Goal: Task Accomplishment & Management: Use online tool/utility

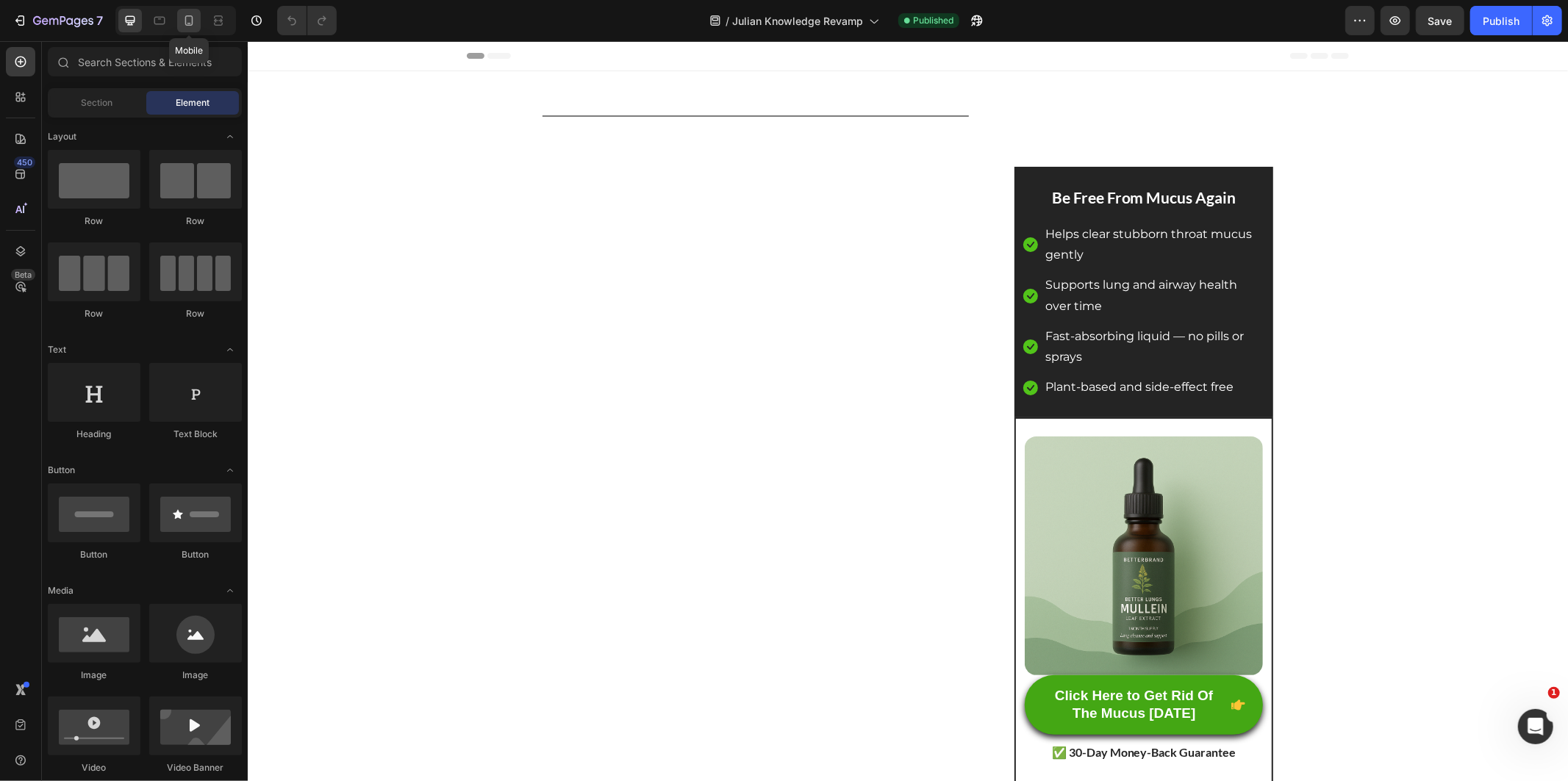
click at [189, 17] on icon at bounding box center [189, 20] width 15 height 15
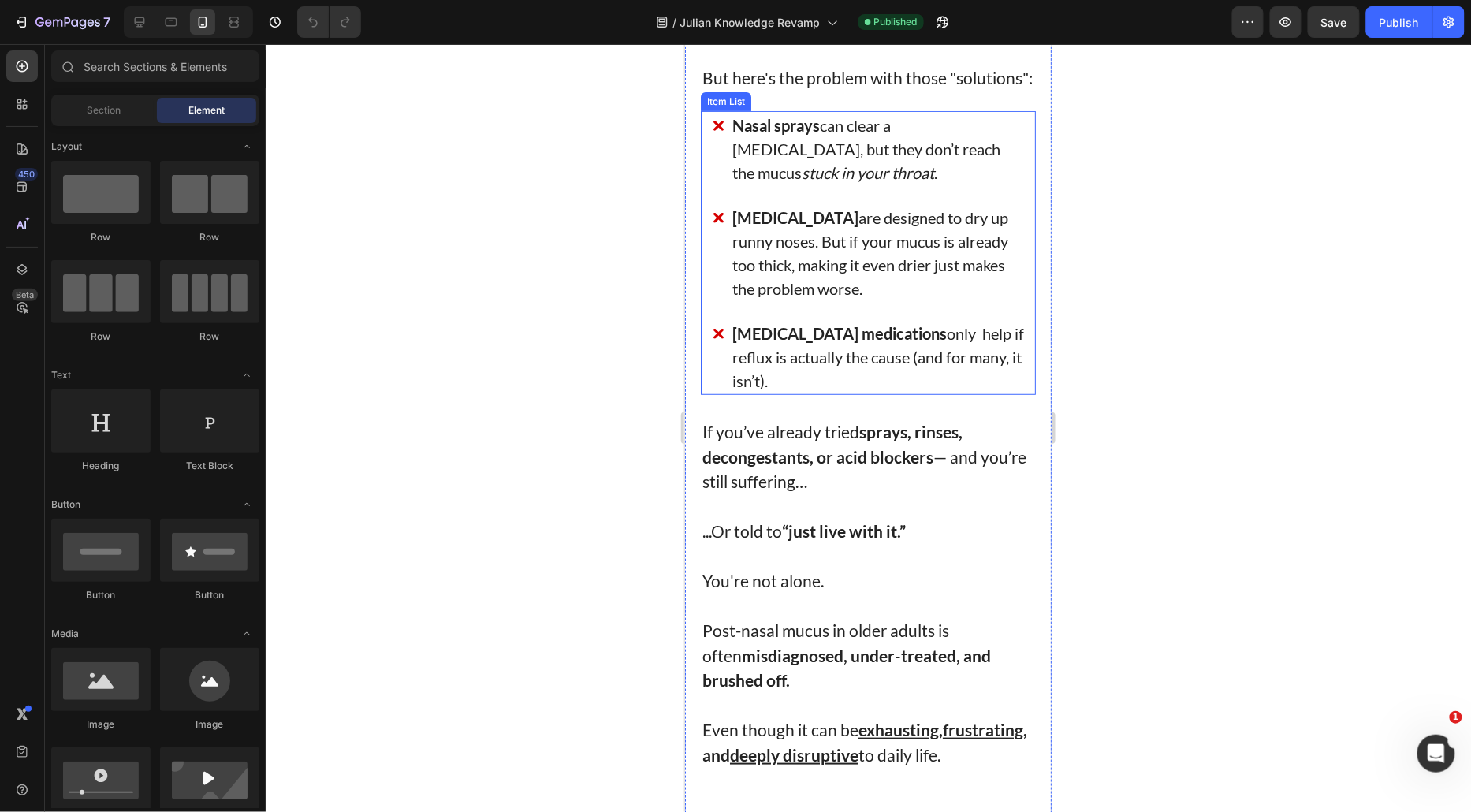
scroll to position [2365, 0]
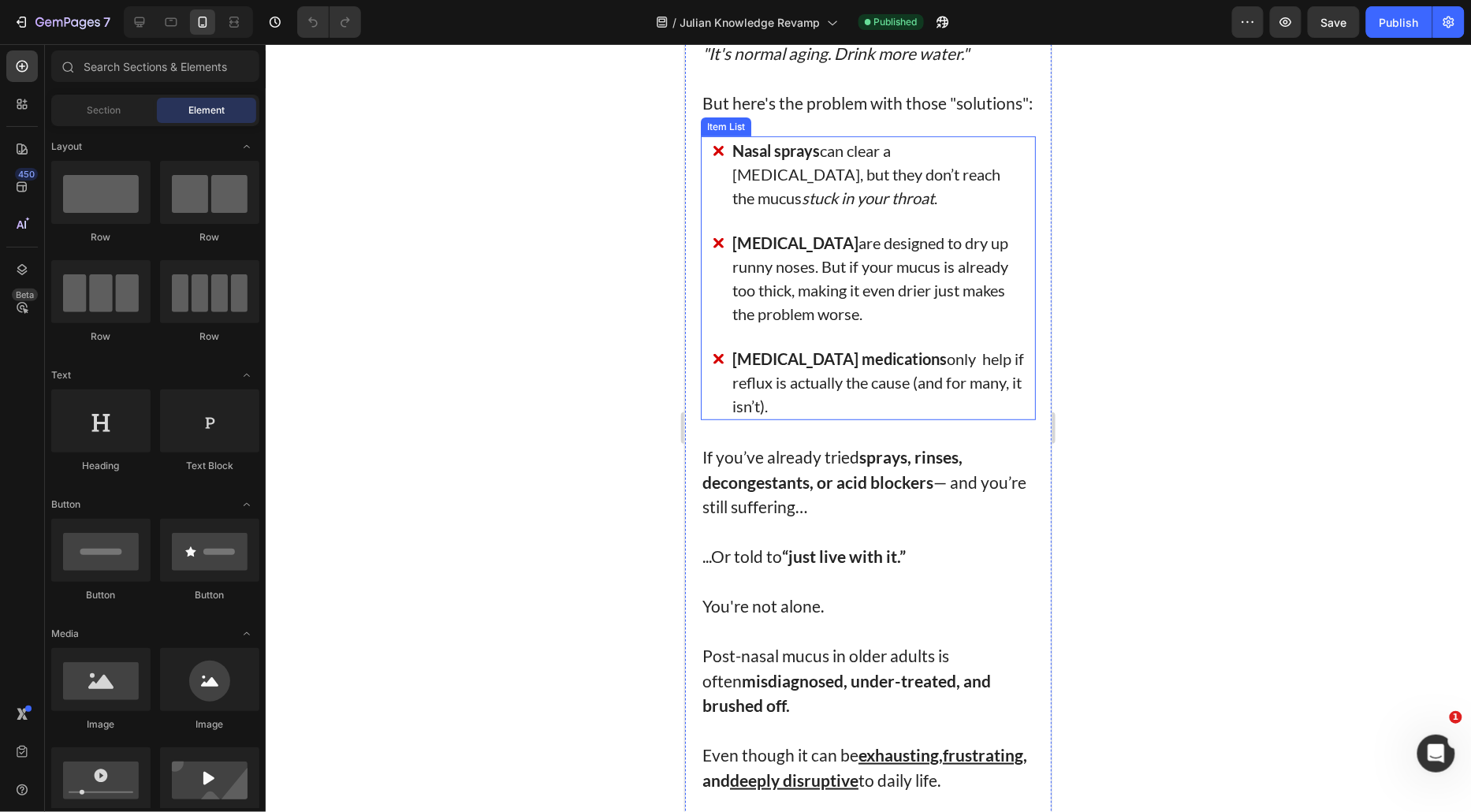
click at [708, 419] on div "Nasal sprays can clear a [MEDICAL_DATA], but they don’t reach the mucus stuck i…" at bounding box center [868, 277] width 335 height 284
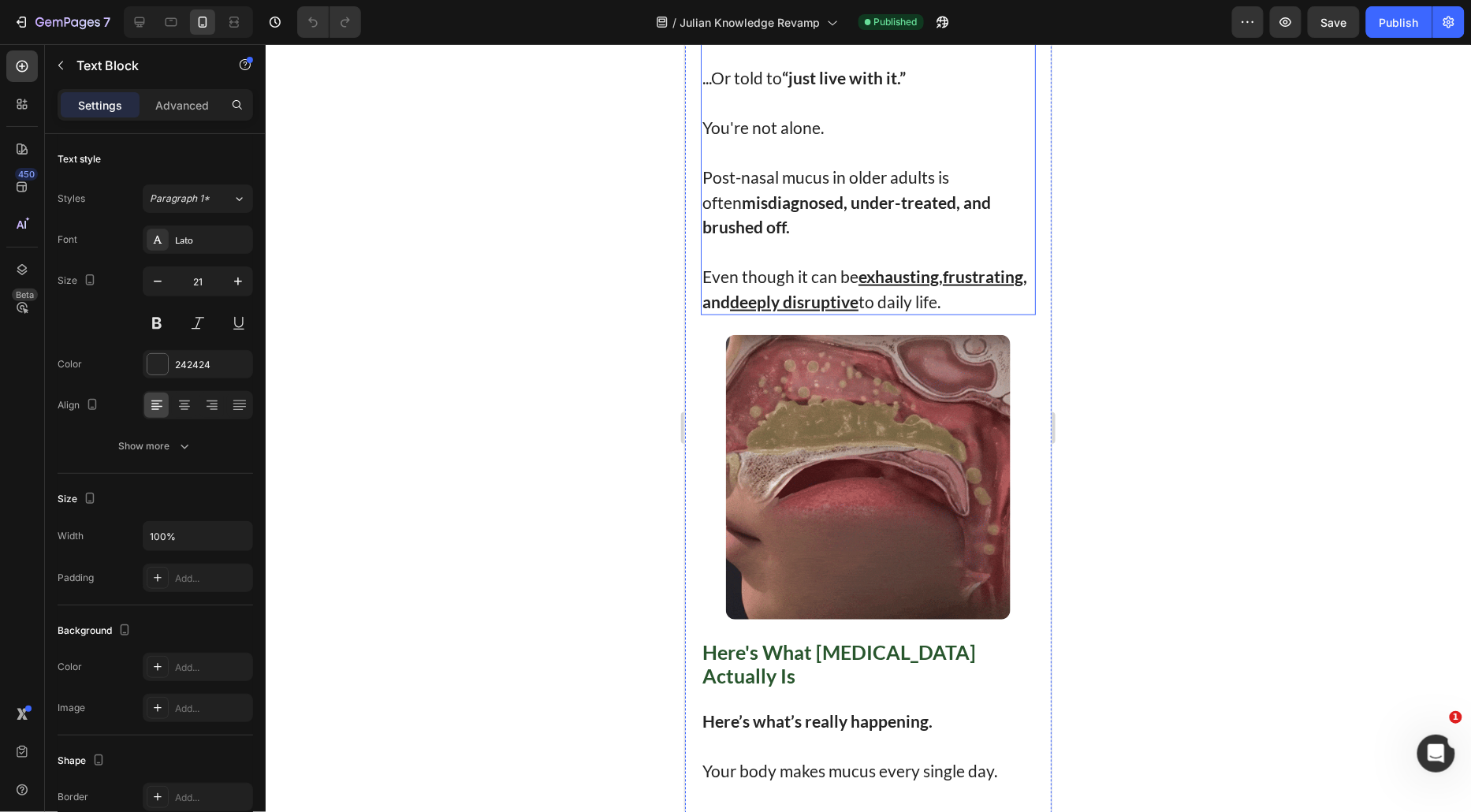
scroll to position [2890, 0]
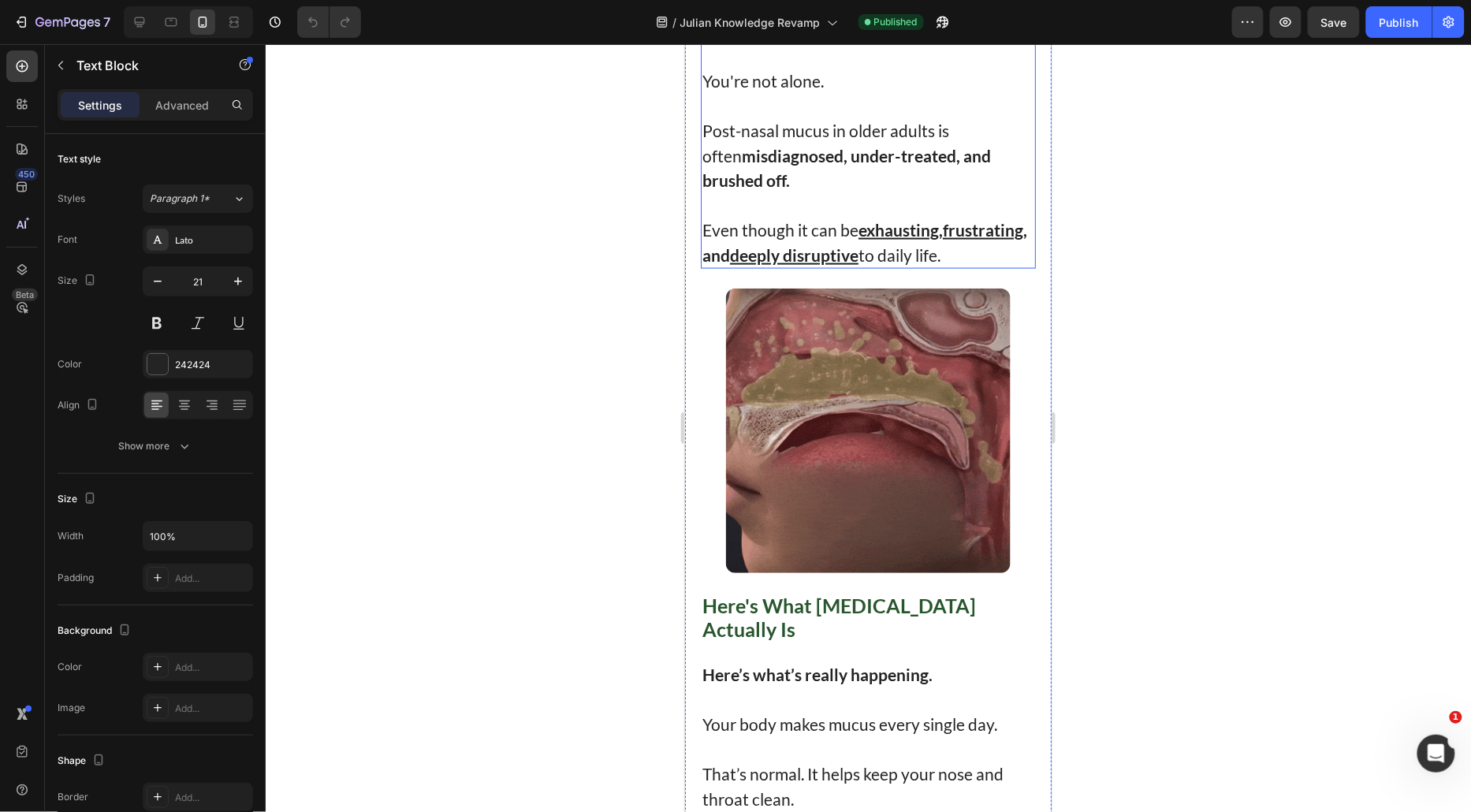
click at [803, 267] on p "Even though it can be exhausting , frustrating , and deeply disruptive to daily…" at bounding box center [867, 230] width 332 height 75
click at [909, 19] on p at bounding box center [867, 6] width 332 height 25
click at [881, 93] on p "You're not alone." at bounding box center [867, 79] width 332 height 25
click at [722, 93] on p "You're not alone." at bounding box center [867, 79] width 332 height 25
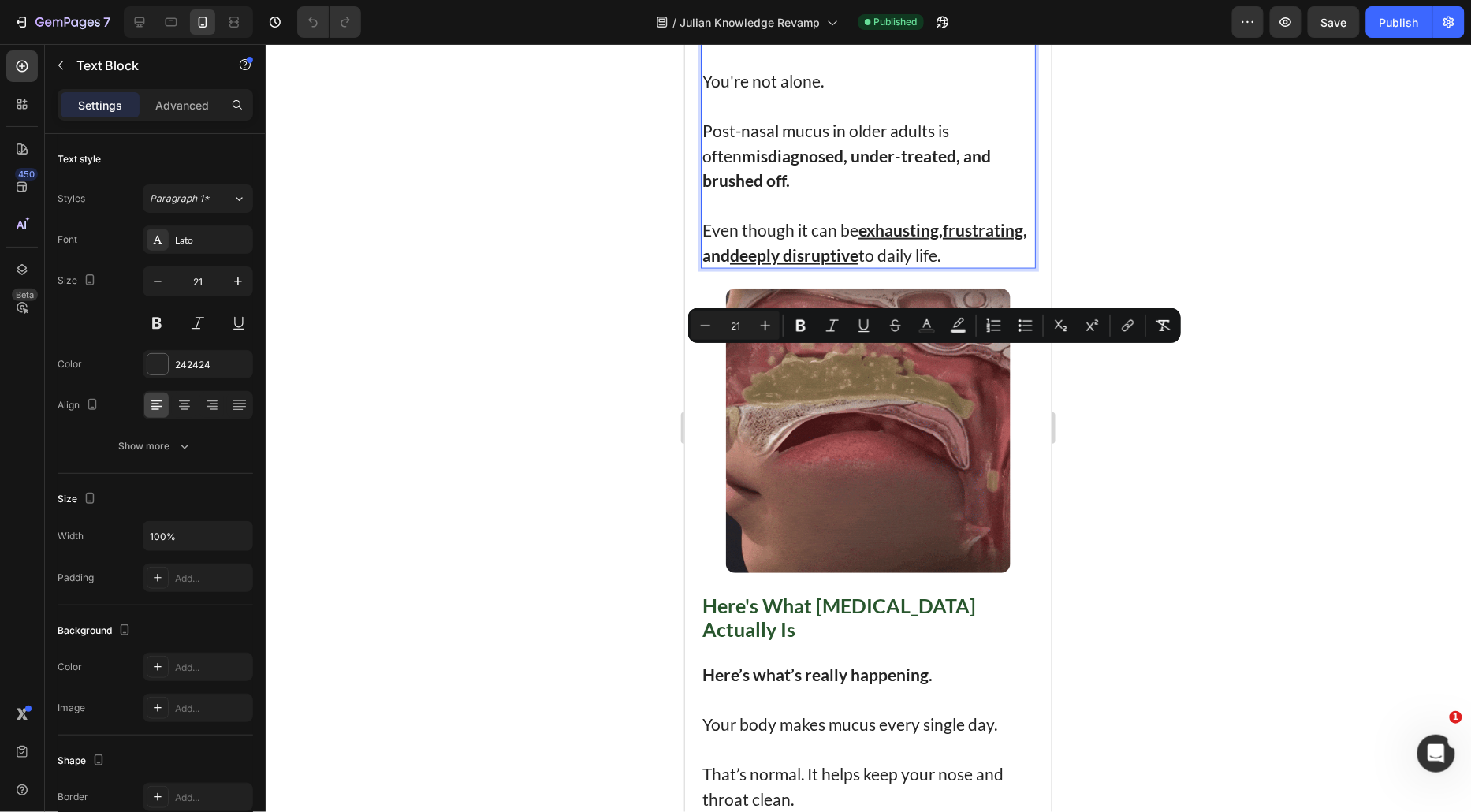
drag, startPoint x: 722, startPoint y: 350, endPoint x: 956, endPoint y: 568, distance: 319.8
click at [956, 268] on div "If you’ve already tried sprays, rinses, decongestants, or acid blockers — and y…" at bounding box center [868, 92] width 335 height 351
copy div "You're not alone. Post-nasal mucus in older adults is often misdiagnosed, under…"
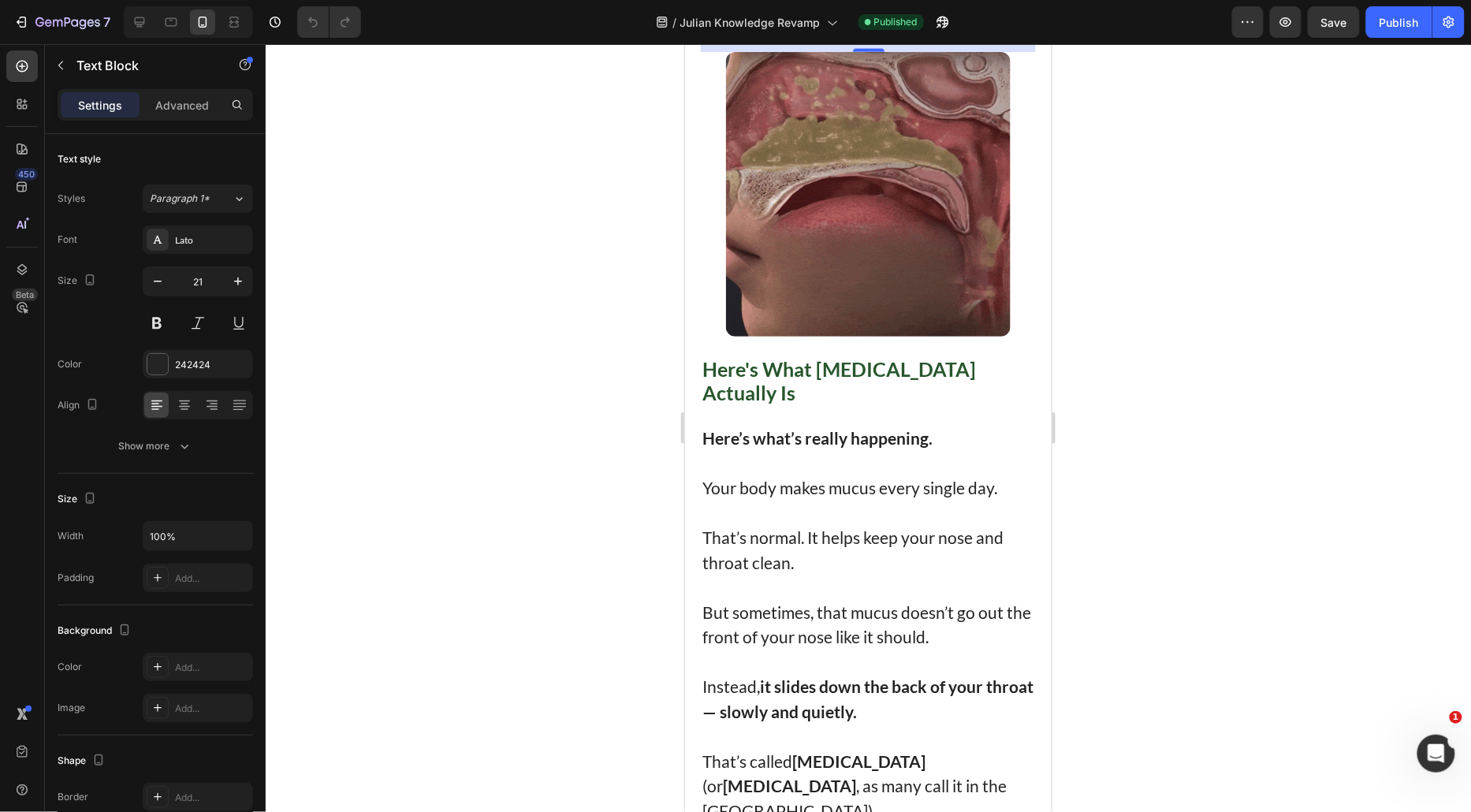
scroll to position [3153, 0]
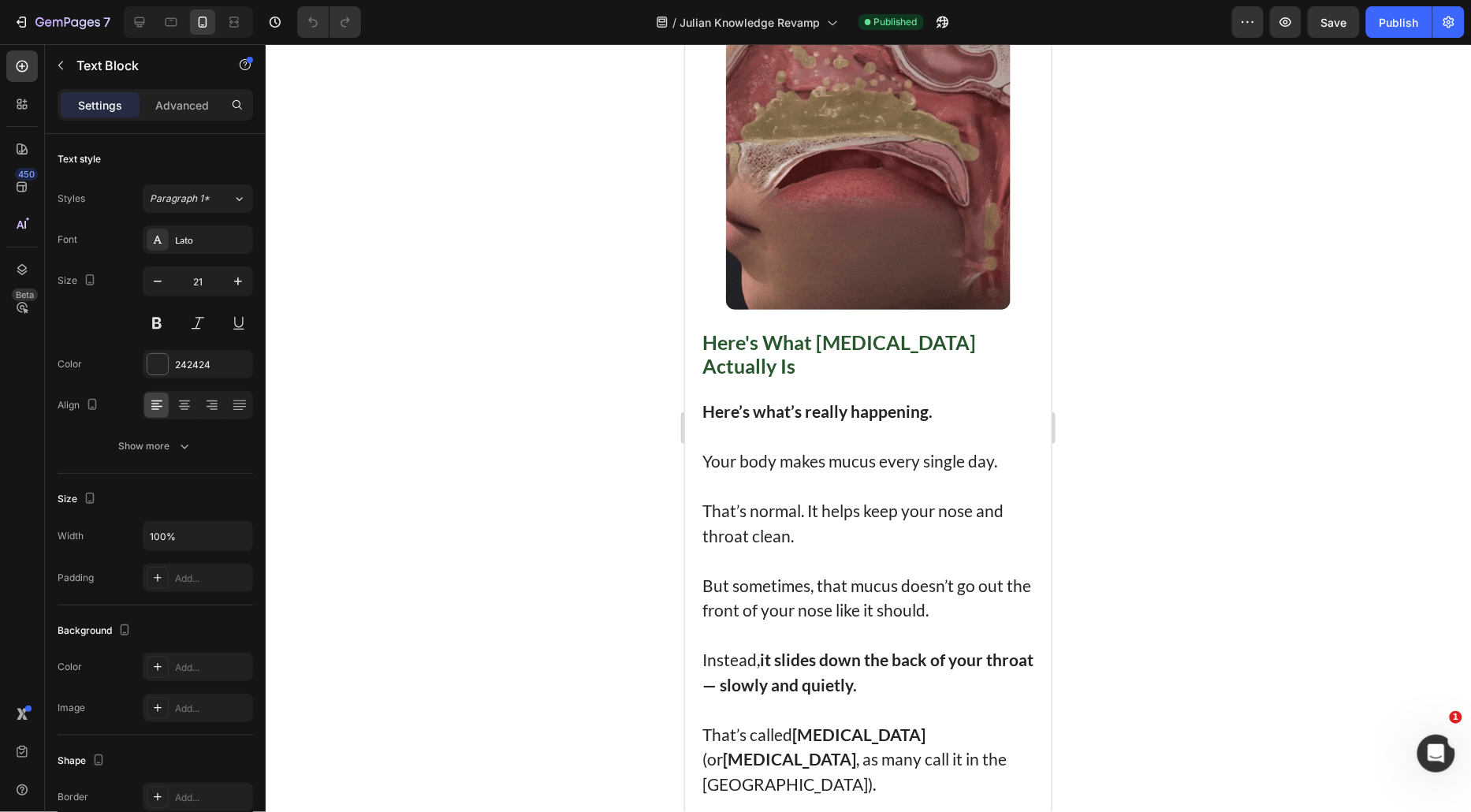
click at [592, 384] on div at bounding box center [868, 428] width 1206 height 767
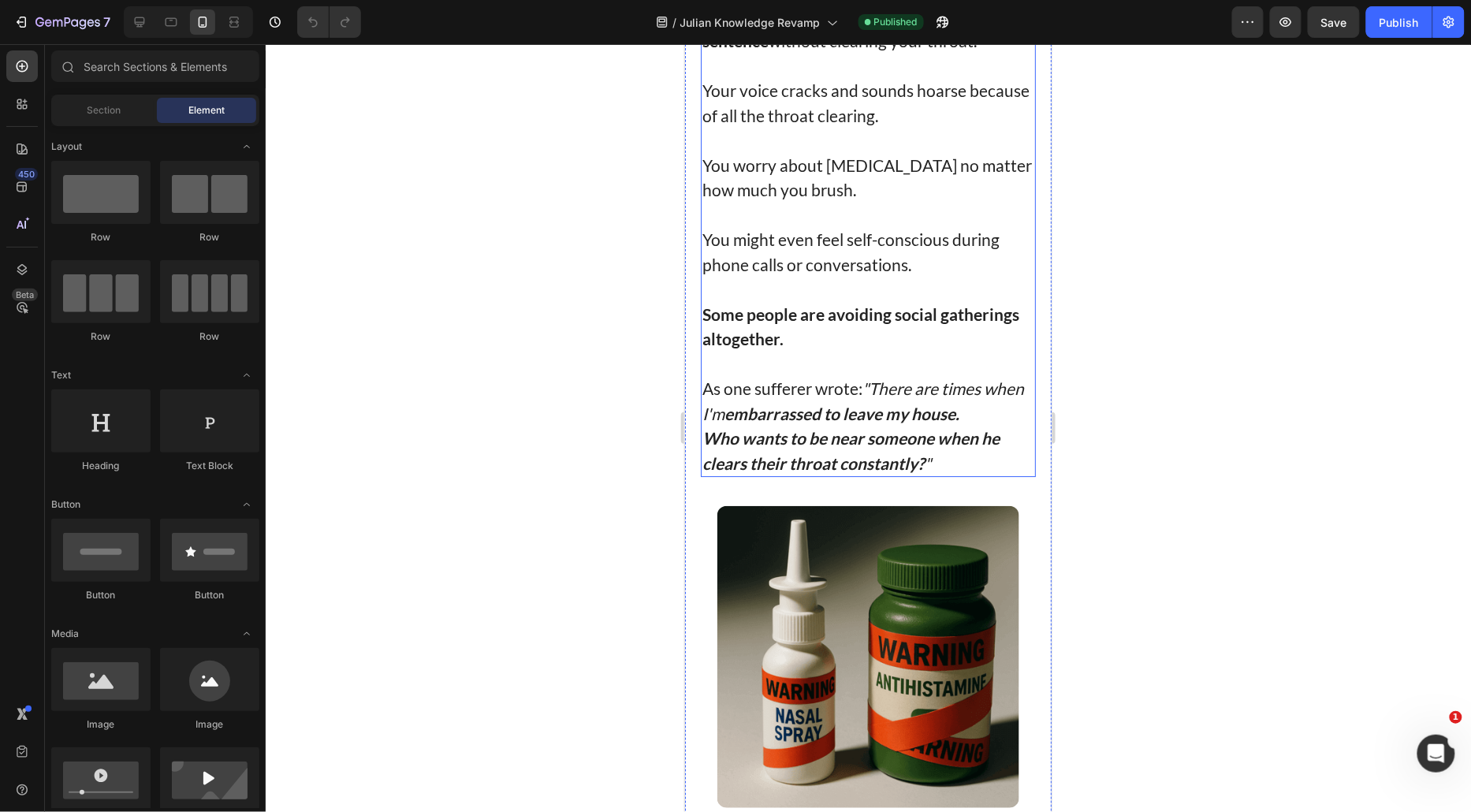
scroll to position [0, 0]
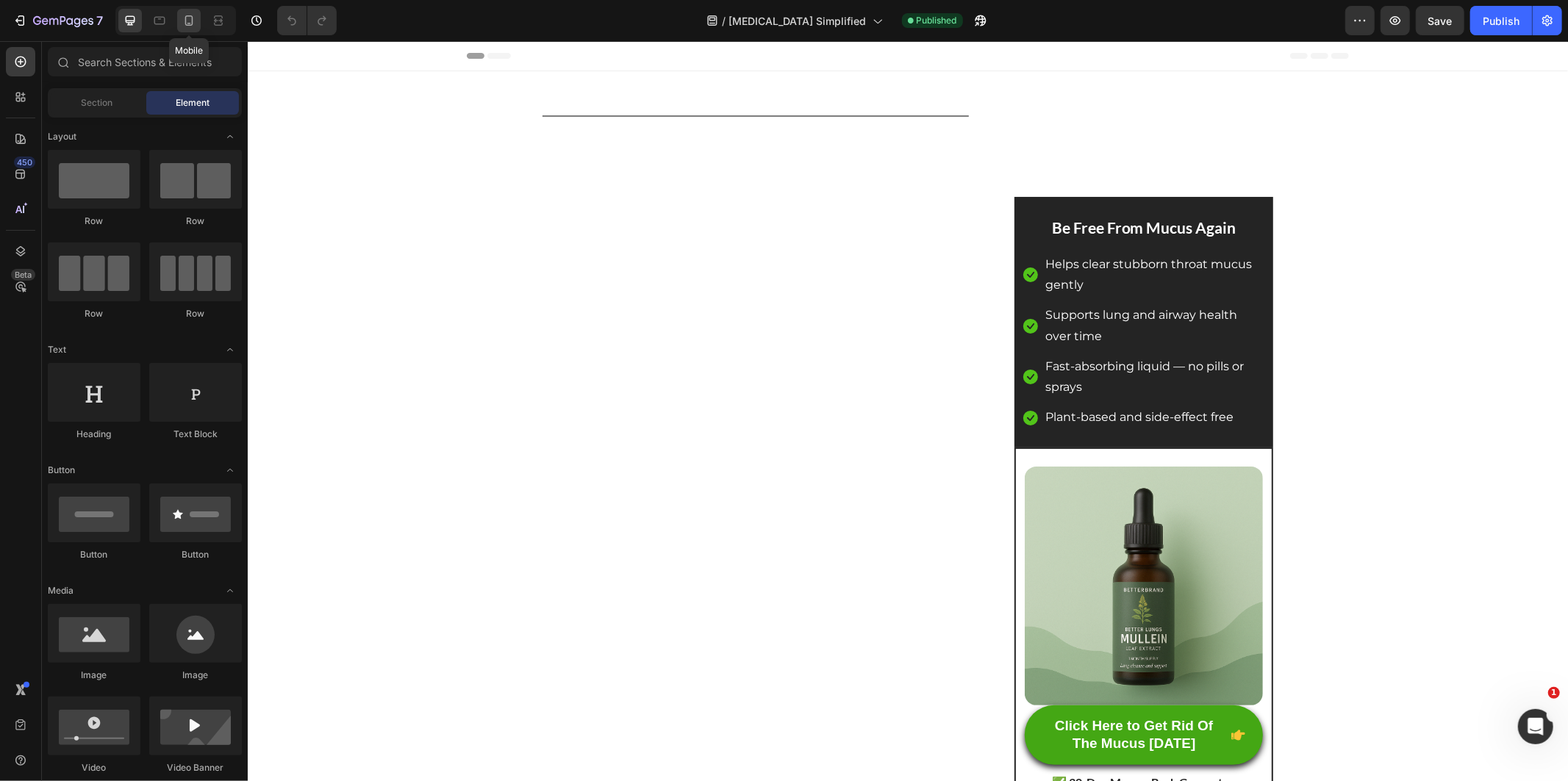
click at [193, 12] on div at bounding box center [188, 20] width 23 height 23
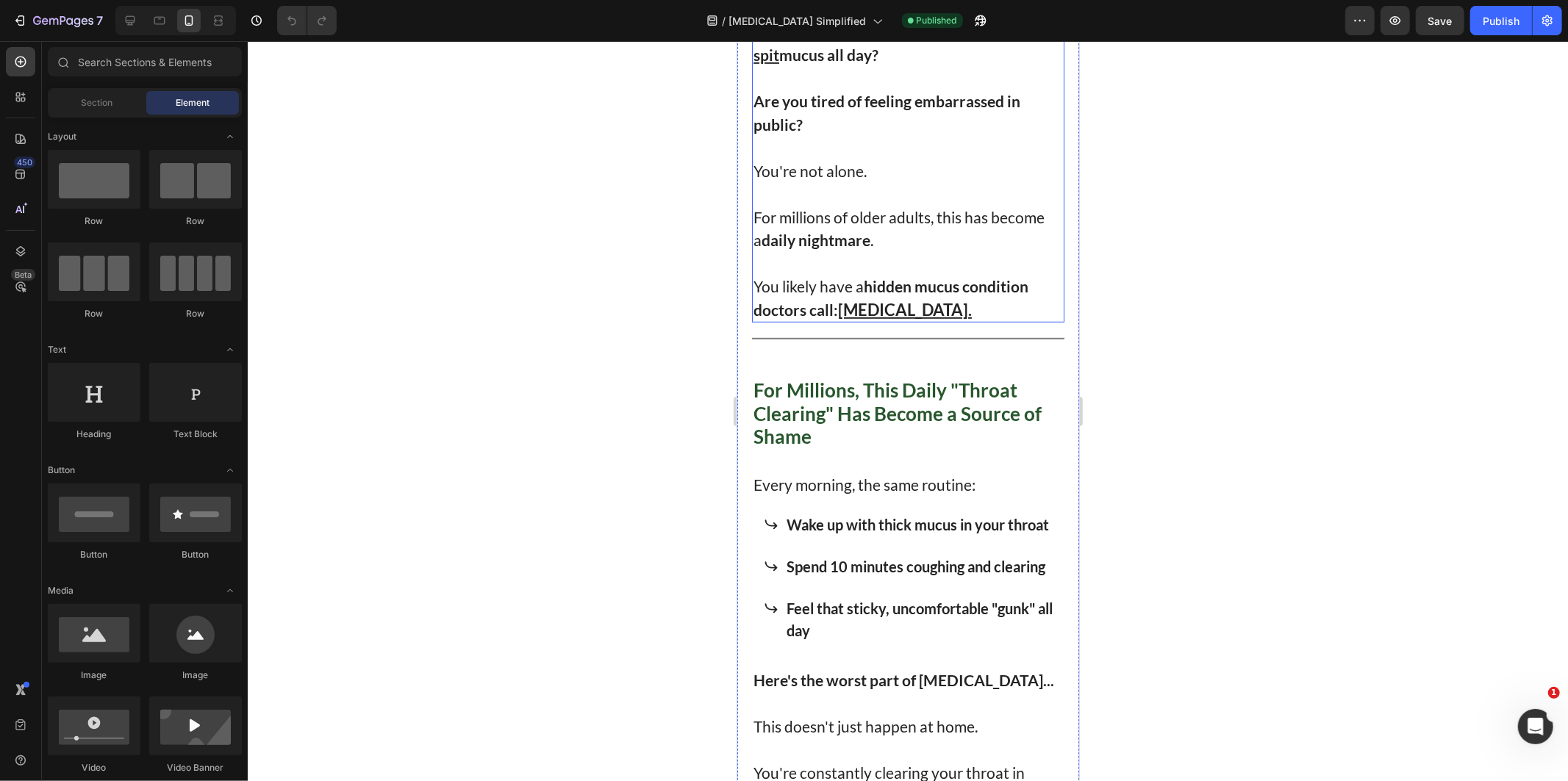
scroll to position [735, 0]
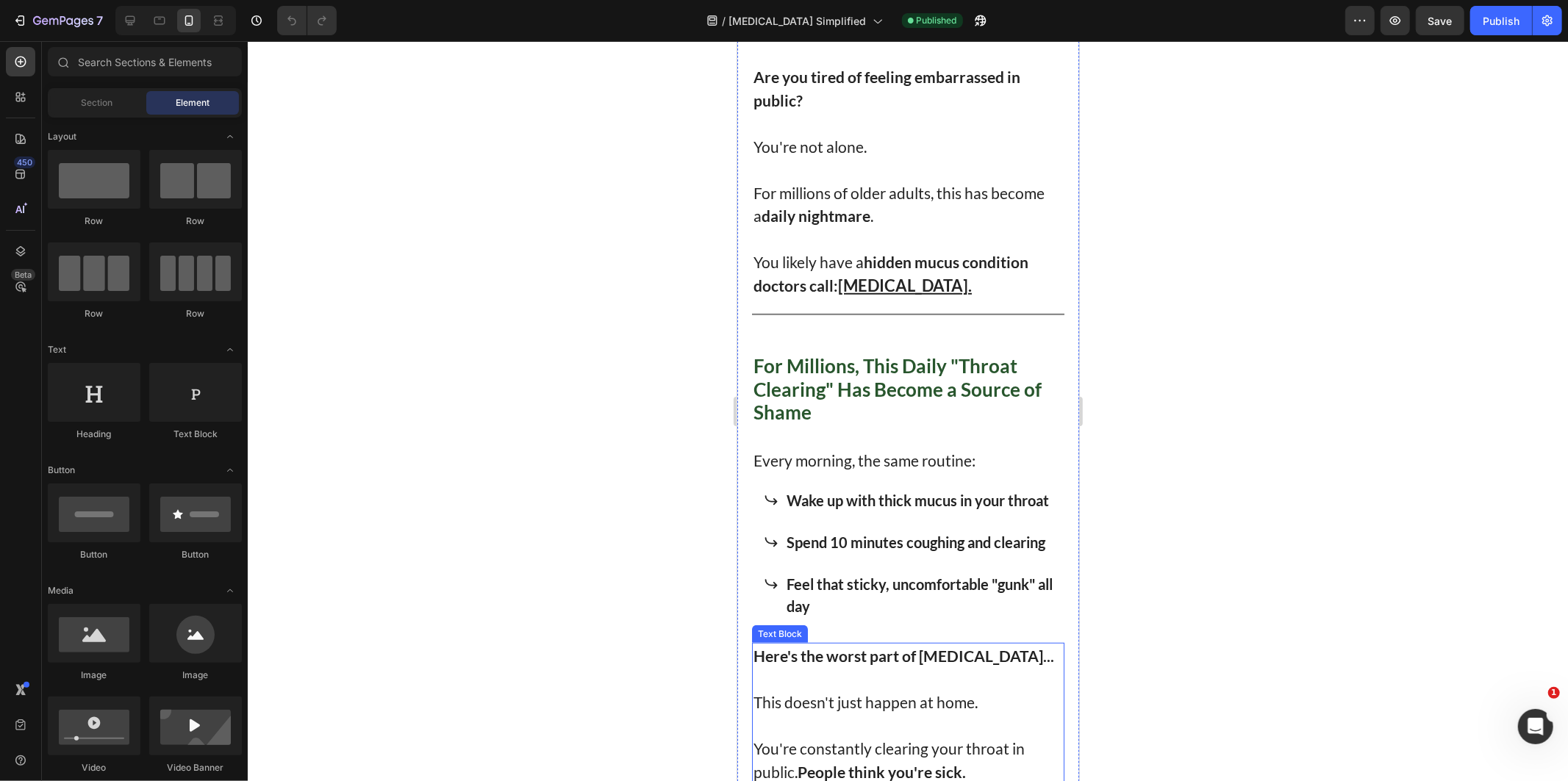
click at [753, 665] on strong "Here's the worst part of [MEDICAL_DATA]..." at bounding box center [903, 655] width 301 height 18
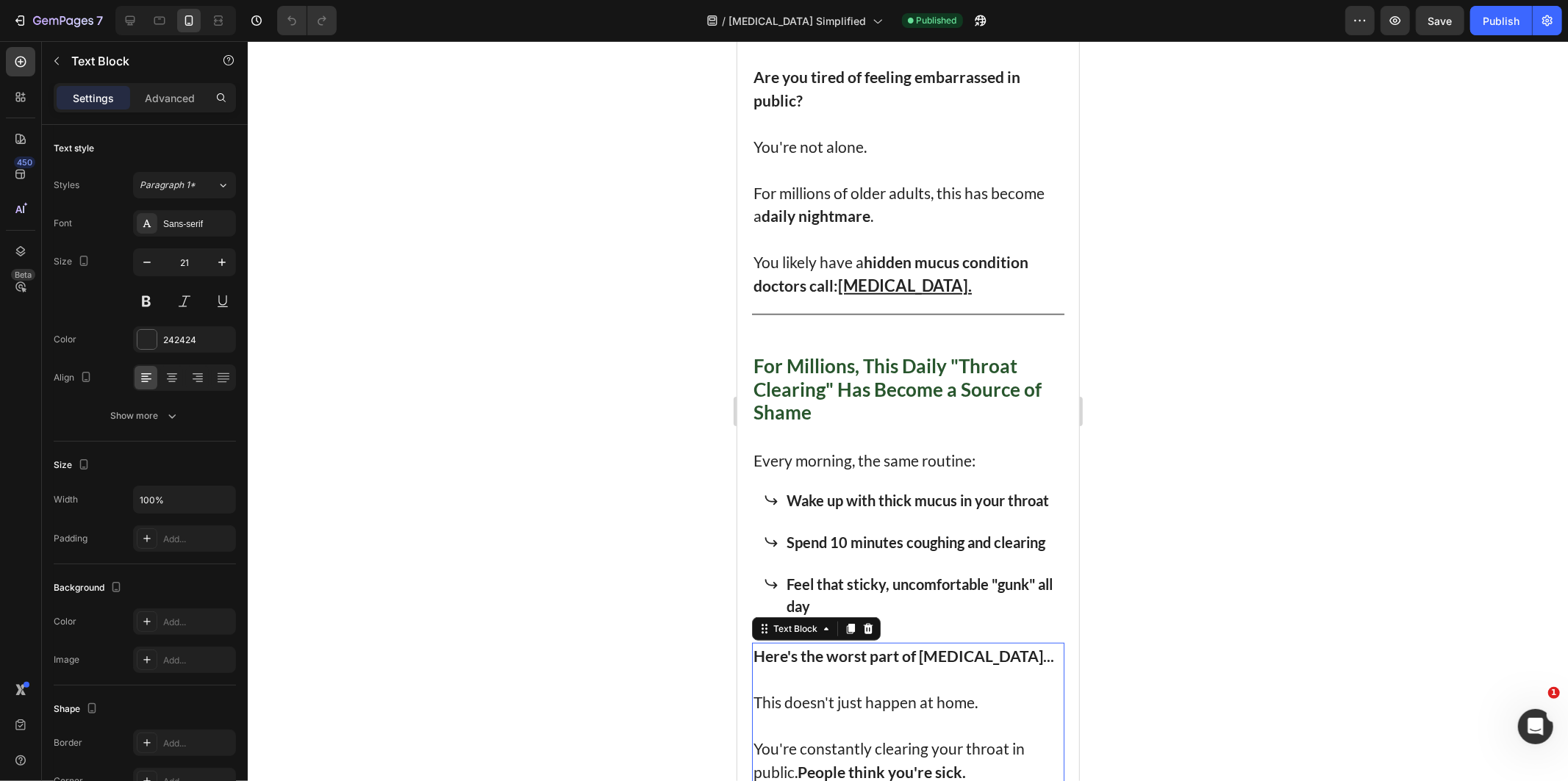
click at [769, 665] on strong "Here's the worst part of [MEDICAL_DATA]..." at bounding box center [903, 655] width 301 height 18
drag, startPoint x: 766, startPoint y: 689, endPoint x: 741, endPoint y: 682, distance: 26.0
click at [758, 665] on strong "Here's the worst part of [MEDICAL_DATA]..." at bounding box center [903, 655] width 301 height 18
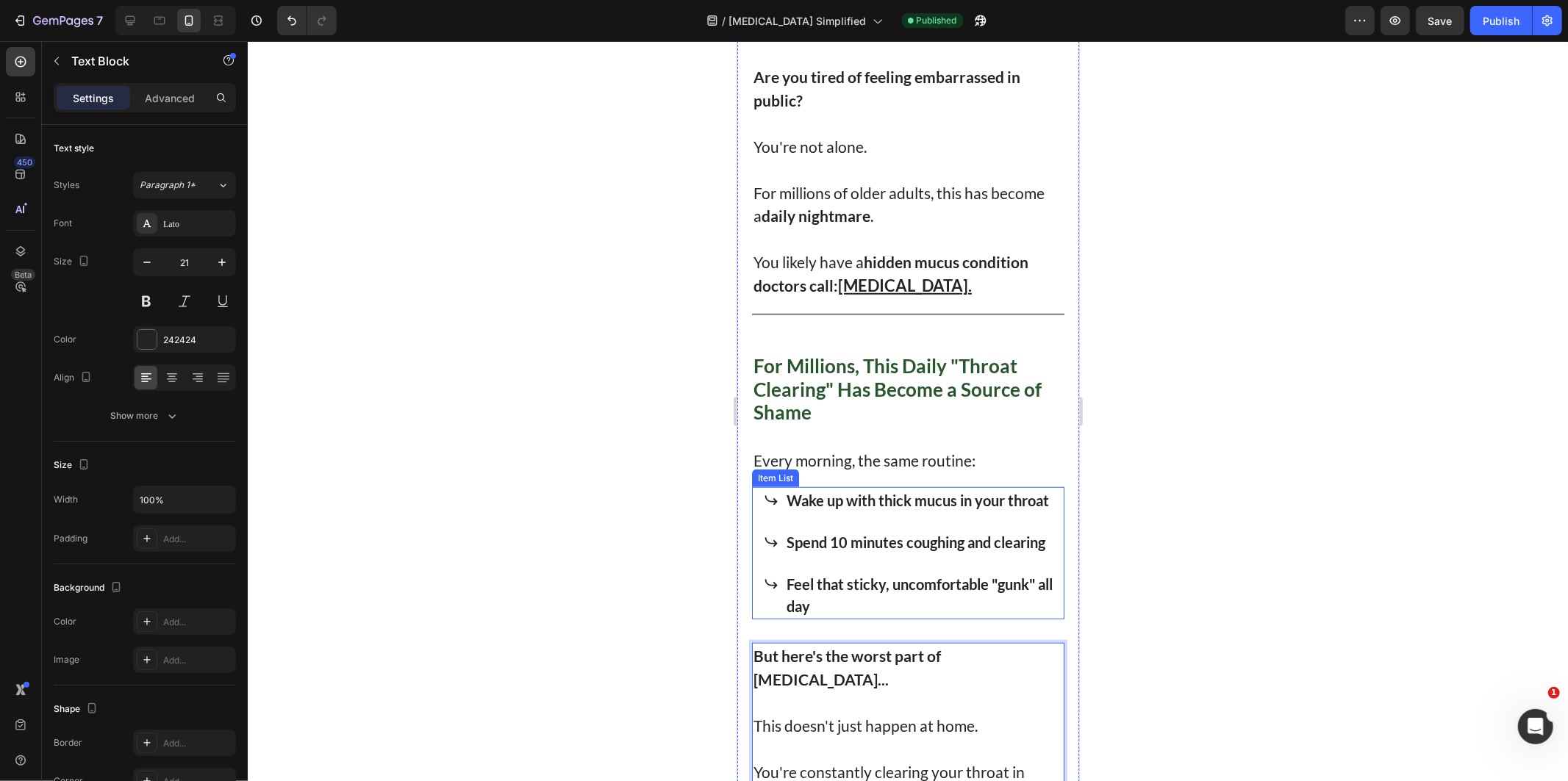
click at [1306, 599] on div at bounding box center [907, 411] width 1320 height 739
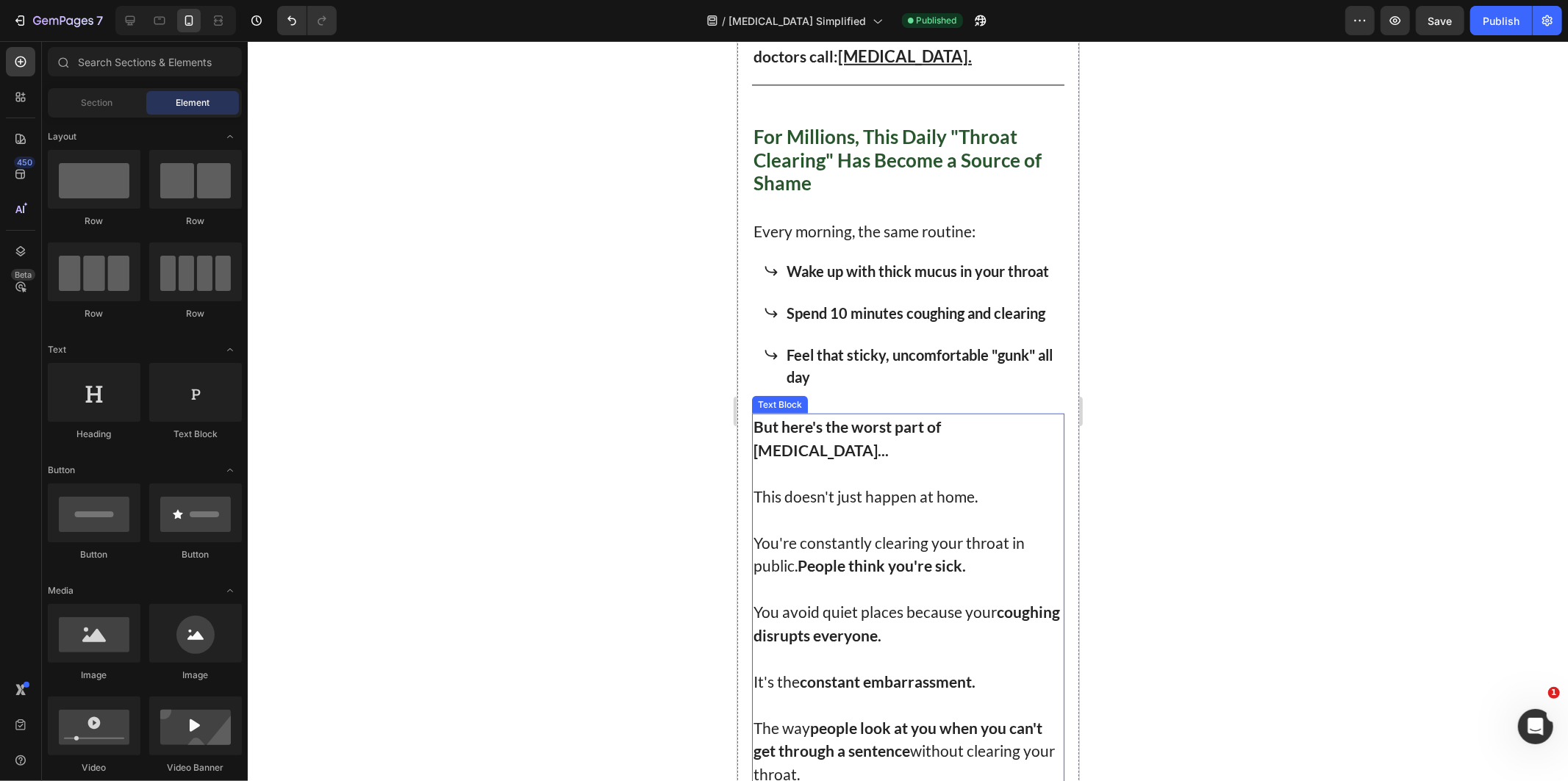
scroll to position [979, 0]
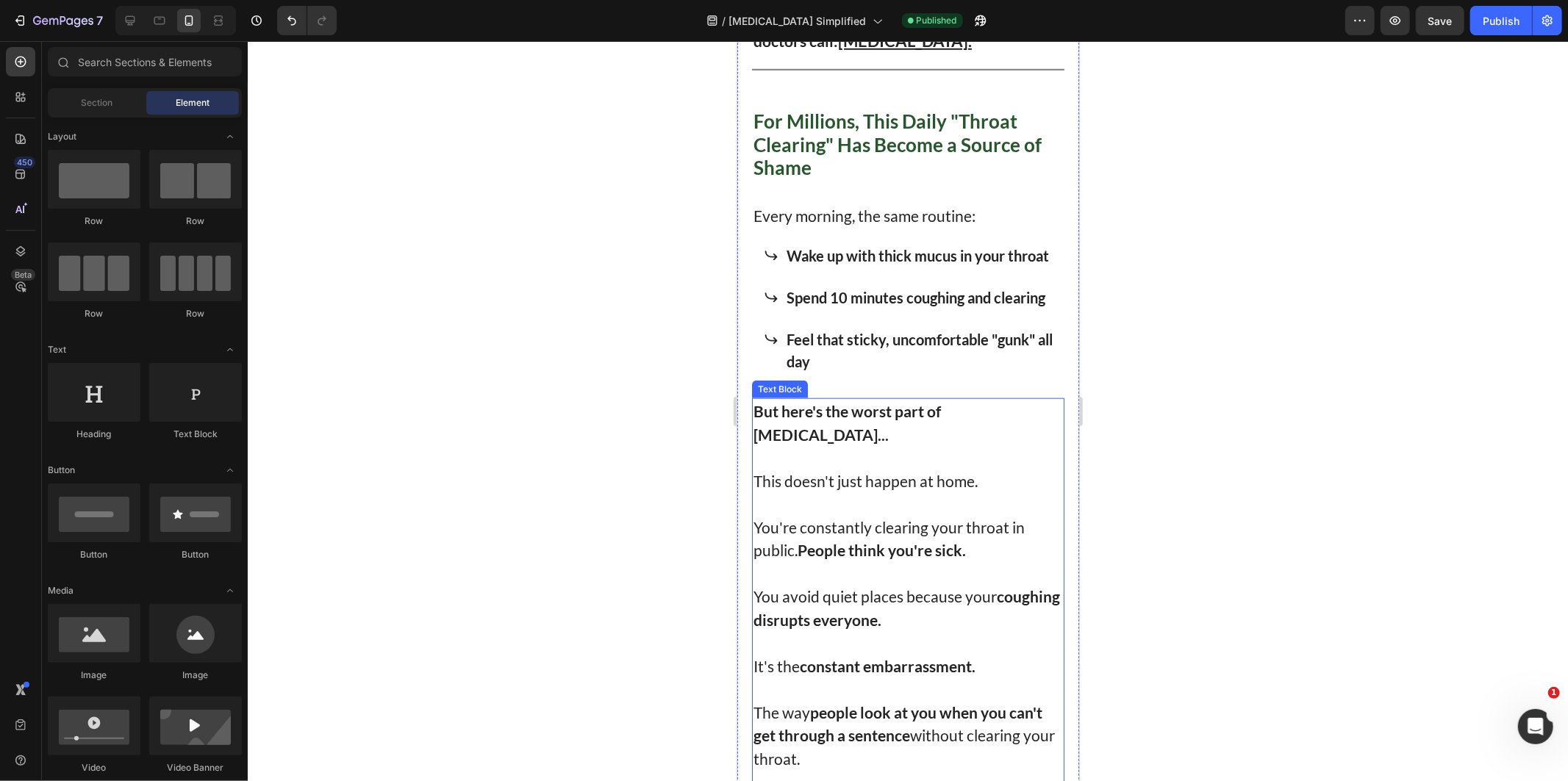
click at [833, 445] on p "But here's the worst part of post-nasal drip..." at bounding box center [907, 422] width 309 height 46
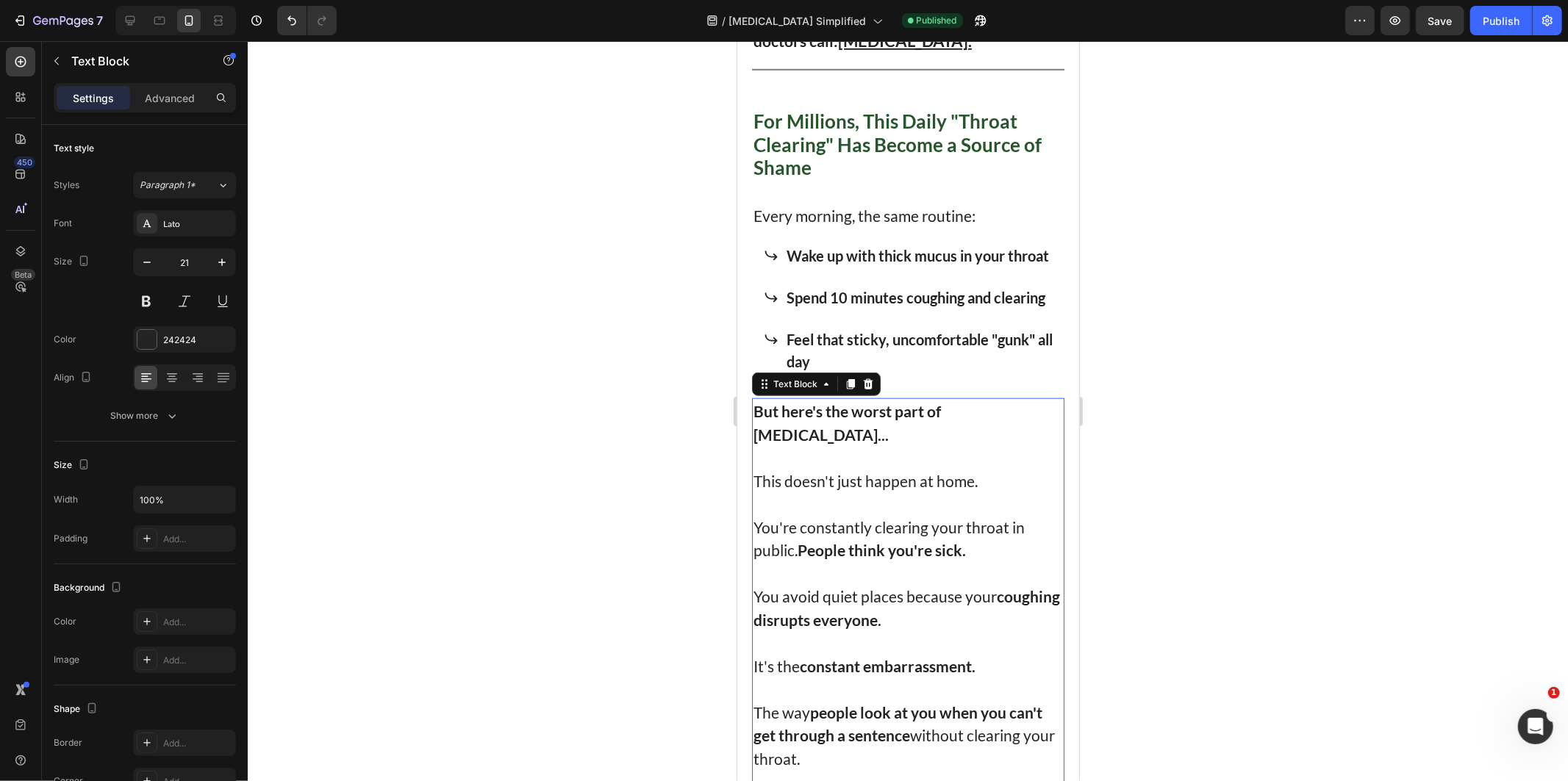
click at [911, 307] on p "Spend 10 minutes coughing and clearing" at bounding box center [919, 297] width 267 height 22
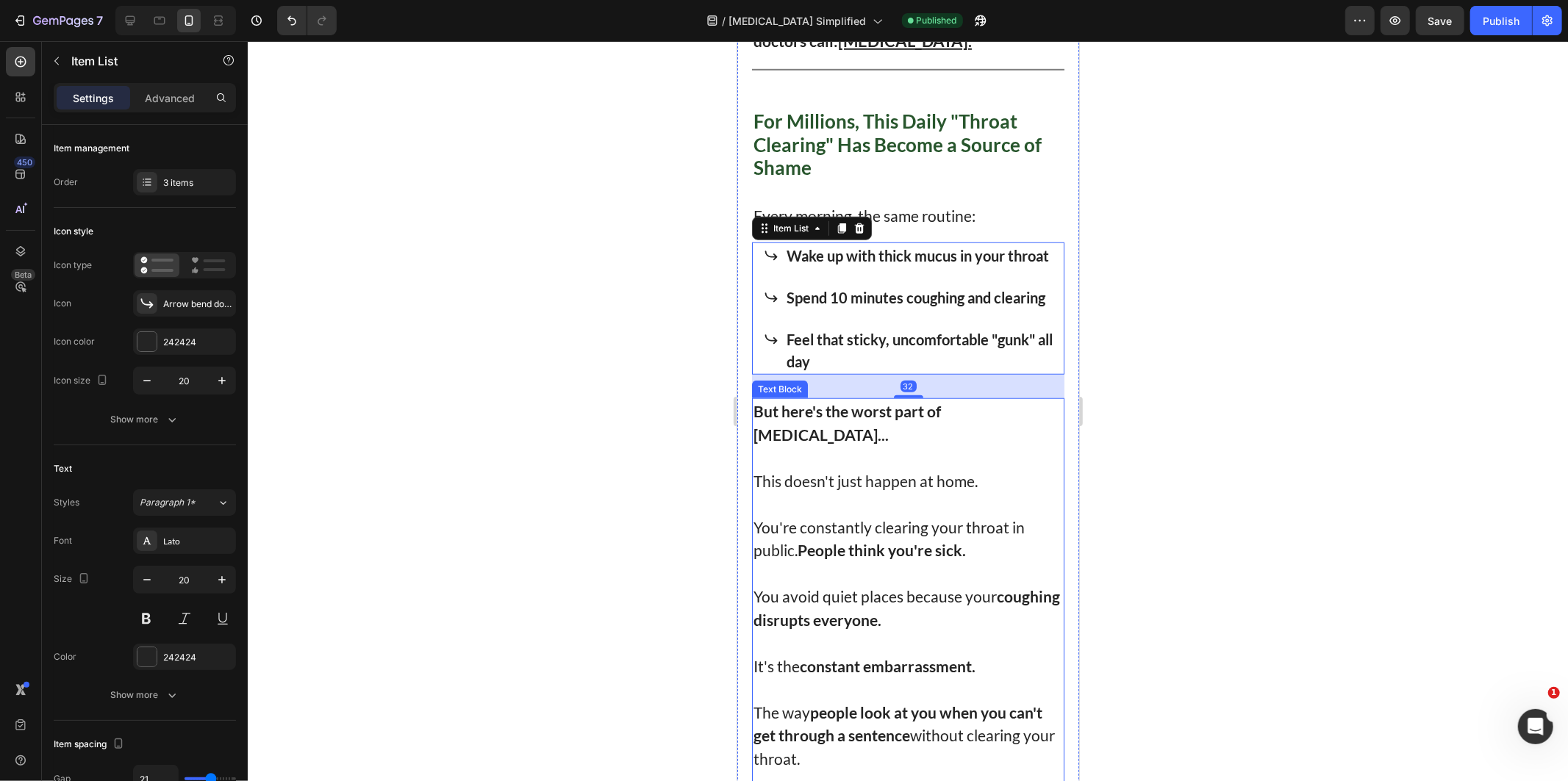
click at [794, 445] on p "But here's the worst part of post-nasal drip..." at bounding box center [907, 422] width 309 height 46
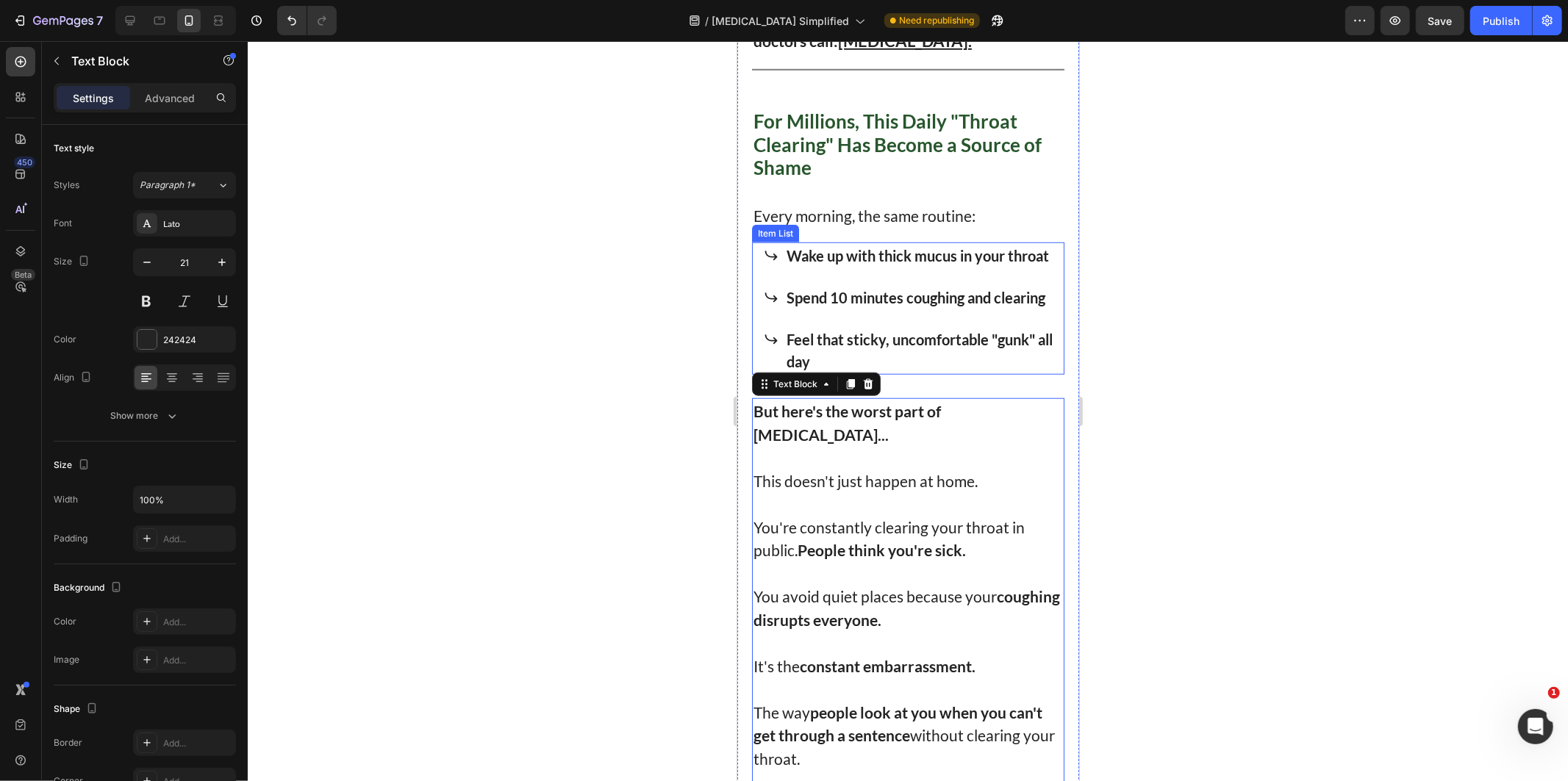
click at [860, 307] on p "Spend 10 minutes coughing and clearing" at bounding box center [919, 297] width 267 height 22
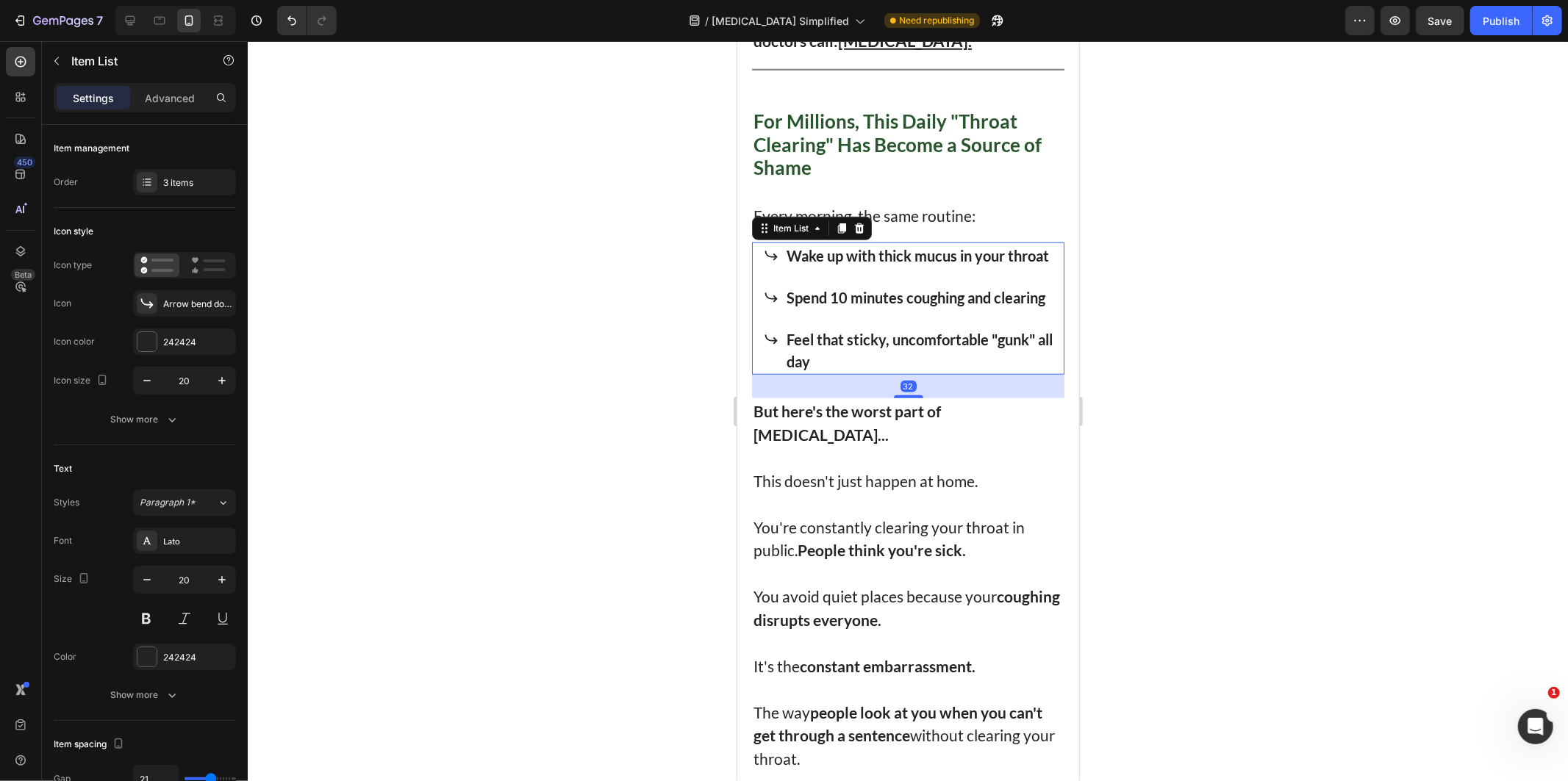
click at [855, 307] on p "Spend 10 minutes coughing and clearing" at bounding box center [919, 297] width 267 height 22
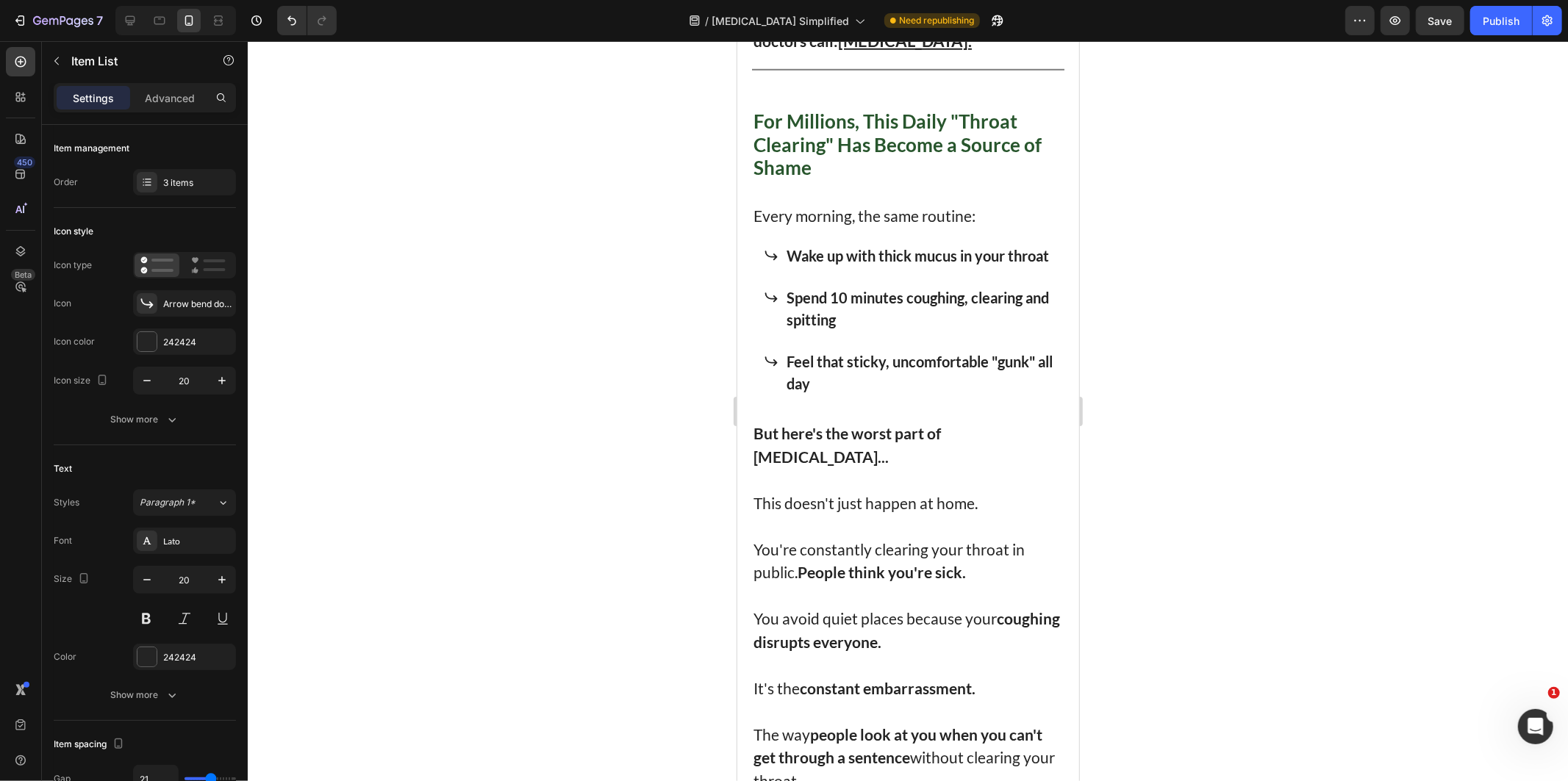
click at [1162, 357] on div at bounding box center [907, 411] width 1320 height 739
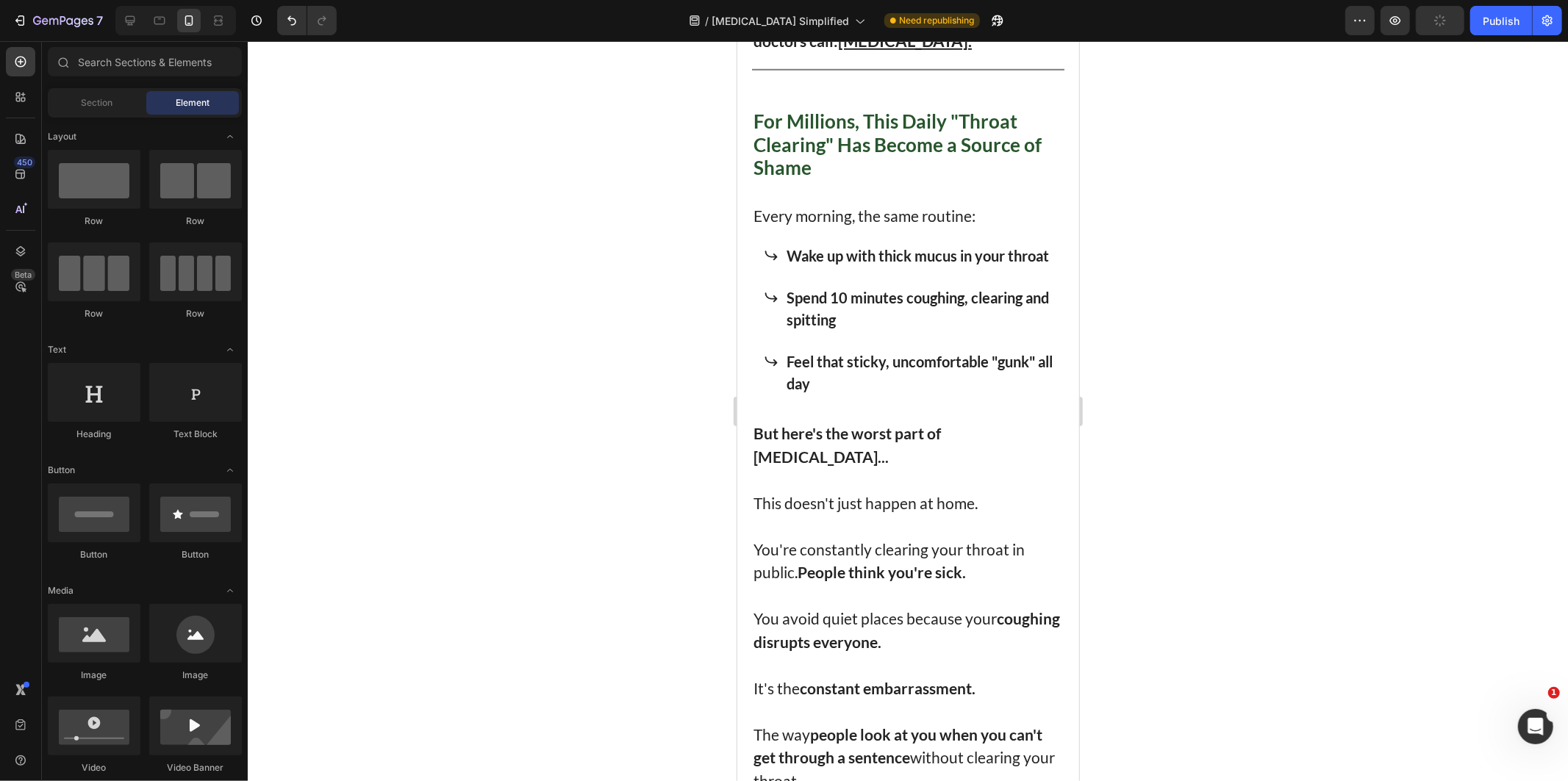
click at [1171, 424] on div at bounding box center [907, 411] width 1320 height 739
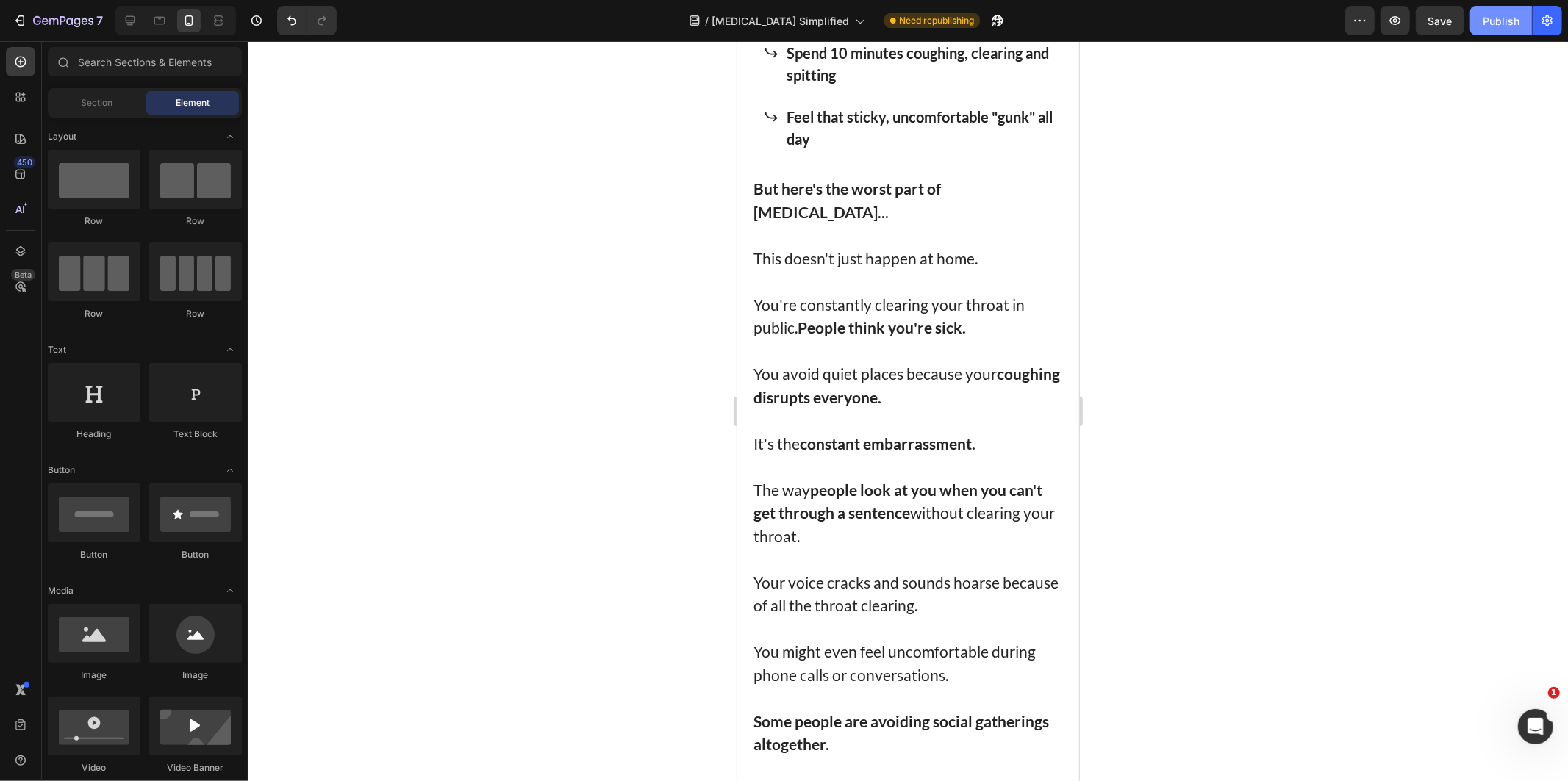
click at [1486, 17] on div "Publish" at bounding box center [1501, 20] width 37 height 16
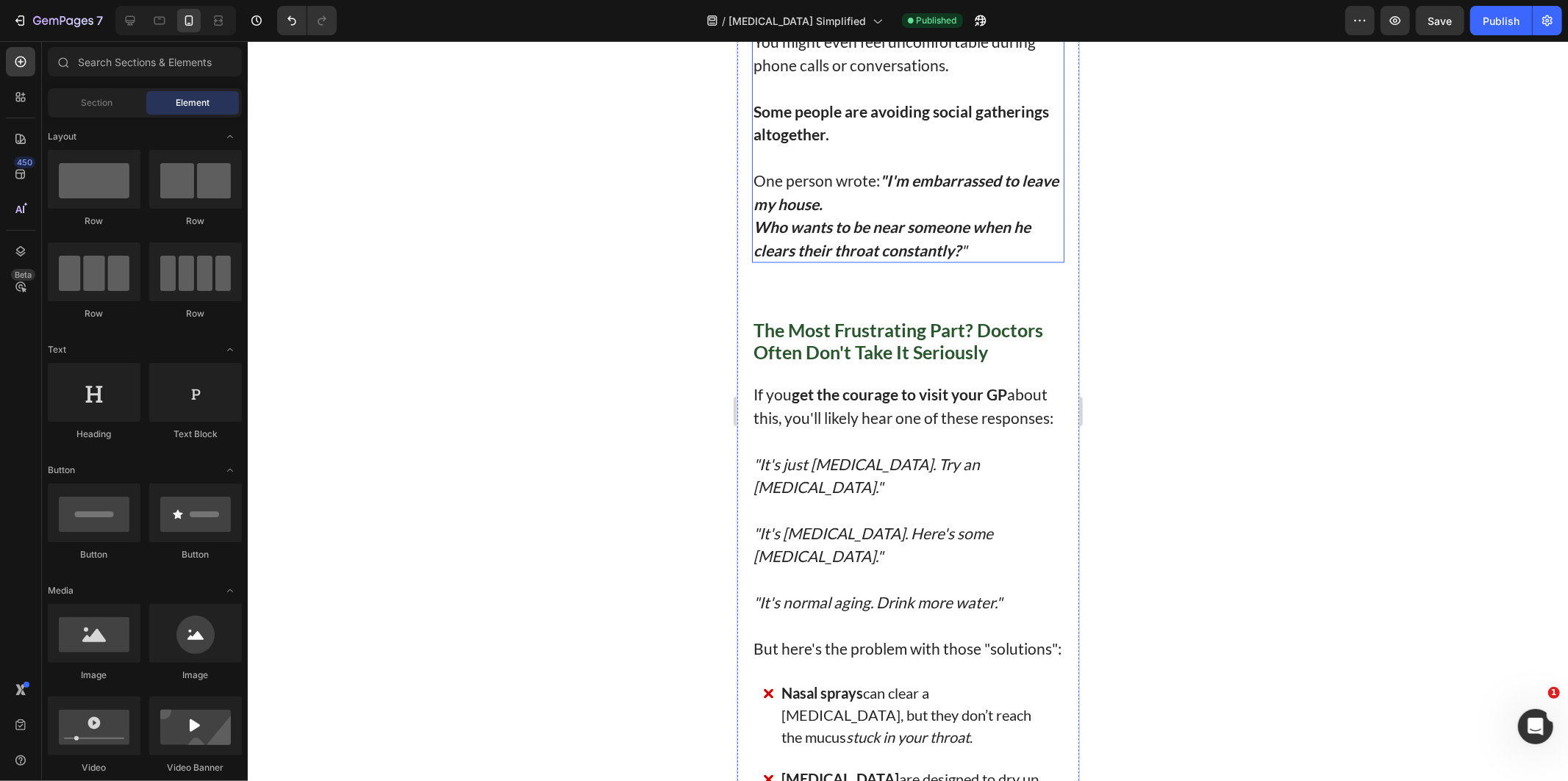
scroll to position [2205, 0]
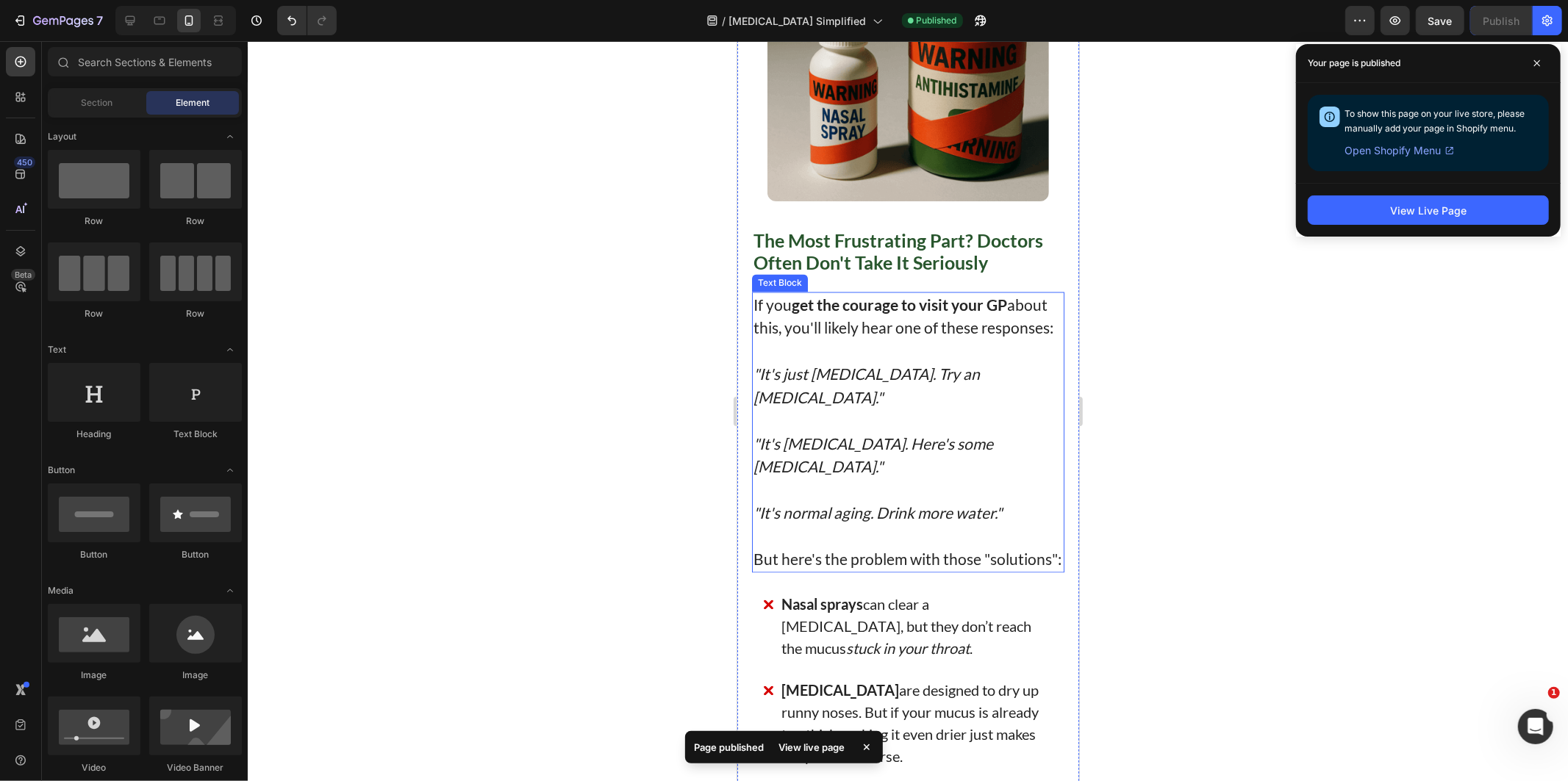
click at [1219, 416] on div at bounding box center [907, 411] width 1320 height 739
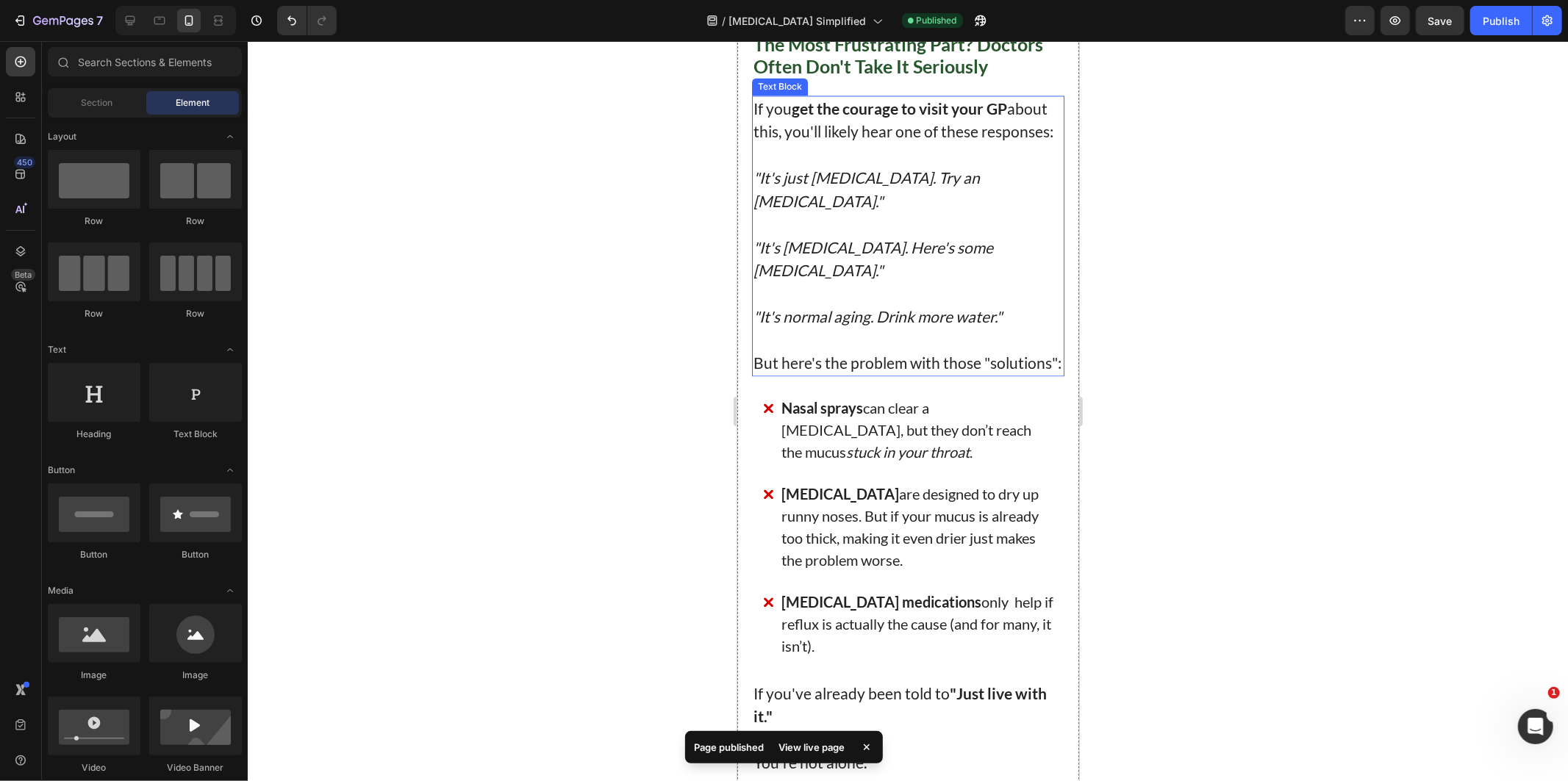
scroll to position [2449, 0]
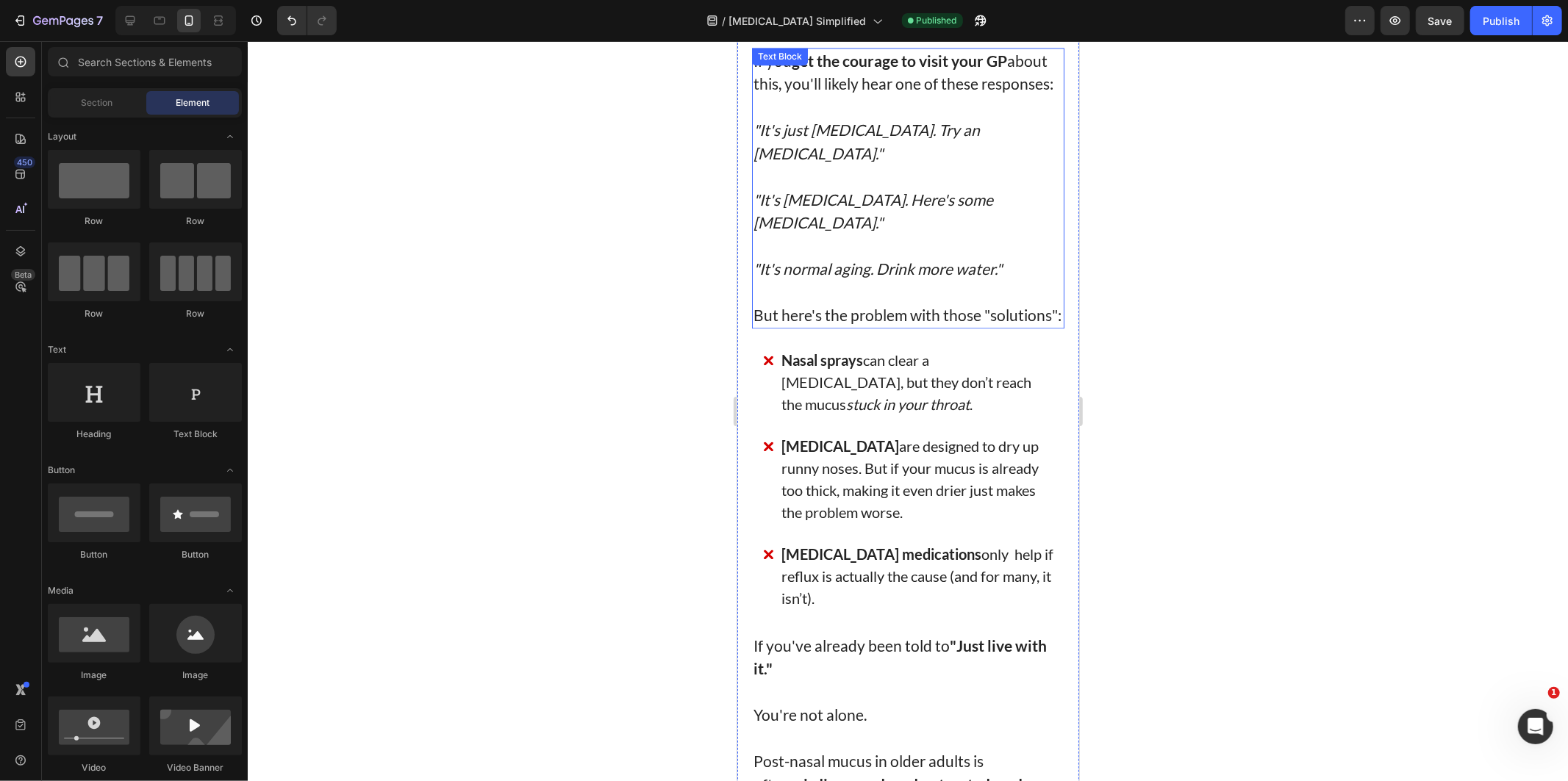
click at [957, 191] on icon ""It's [MEDICAL_DATA]. Here's some [MEDICAL_DATA]."" at bounding box center [872, 210] width 239 height 42
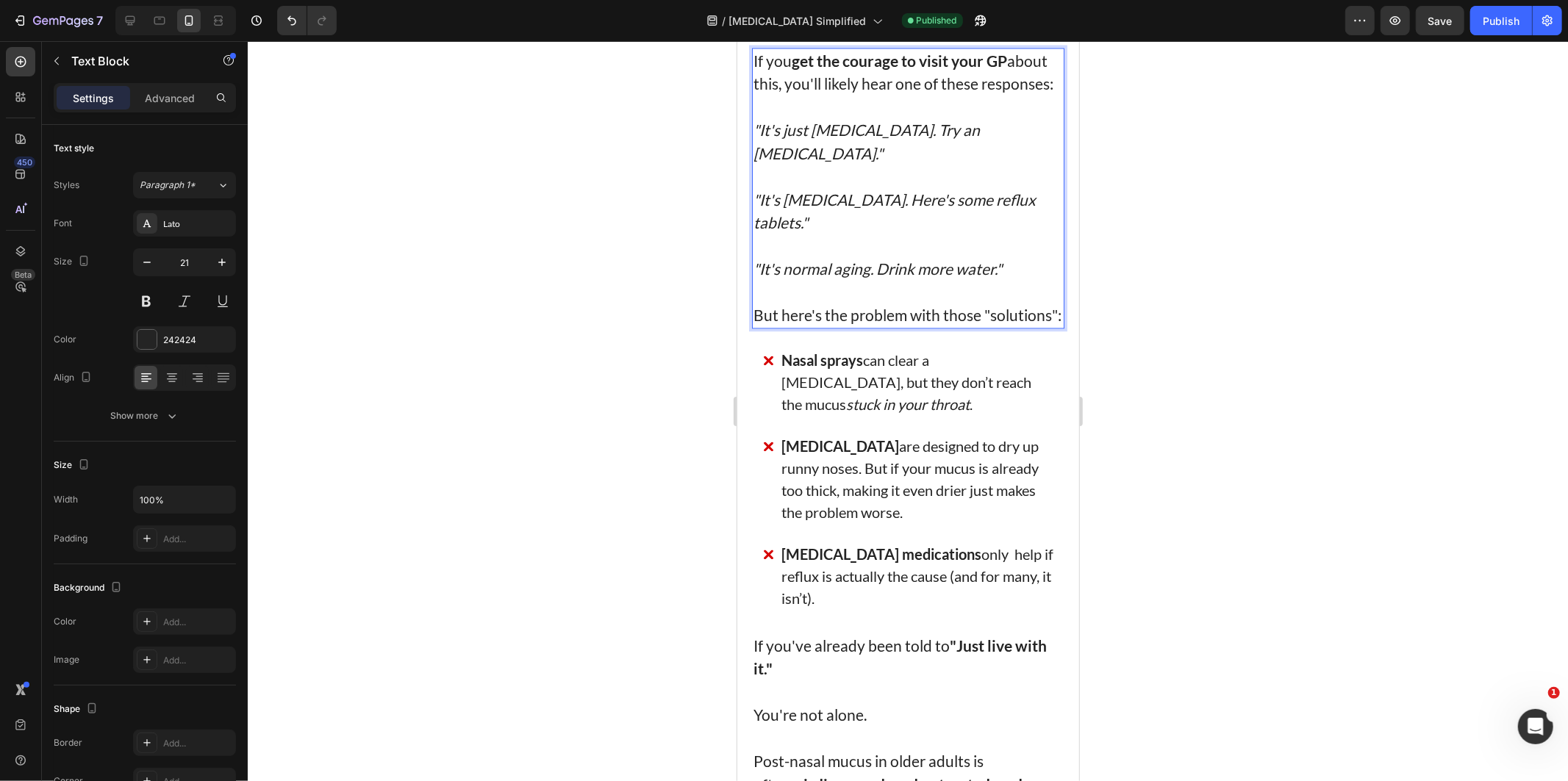
click at [1269, 121] on div at bounding box center [907, 411] width 1320 height 739
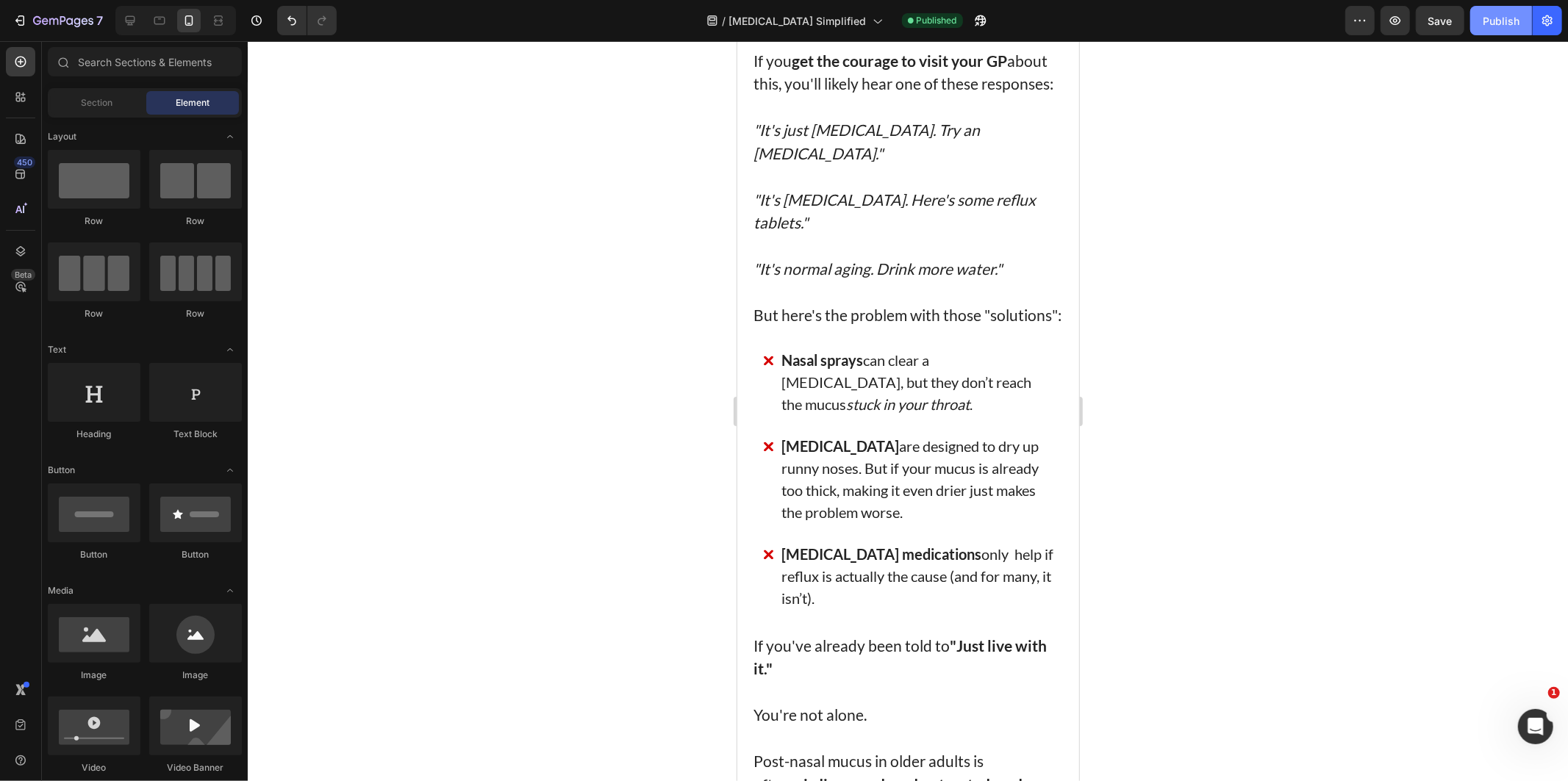
click at [1495, 17] on div "Publish" at bounding box center [1501, 20] width 37 height 16
click at [981, 234] on p "Rich Text Editor. Editing area: main" at bounding box center [907, 245] width 309 height 23
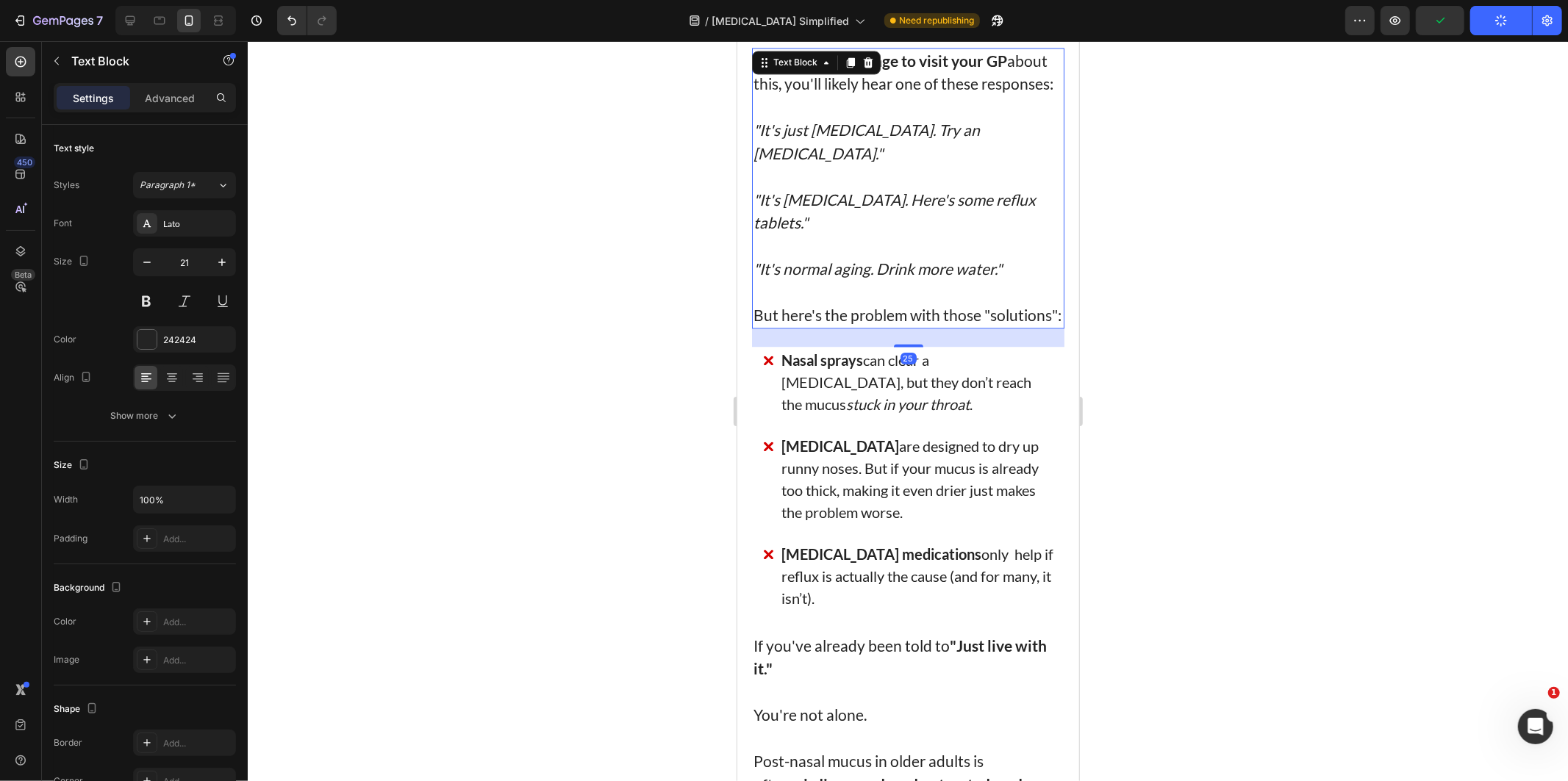
click at [1327, 277] on div at bounding box center [907, 411] width 1320 height 739
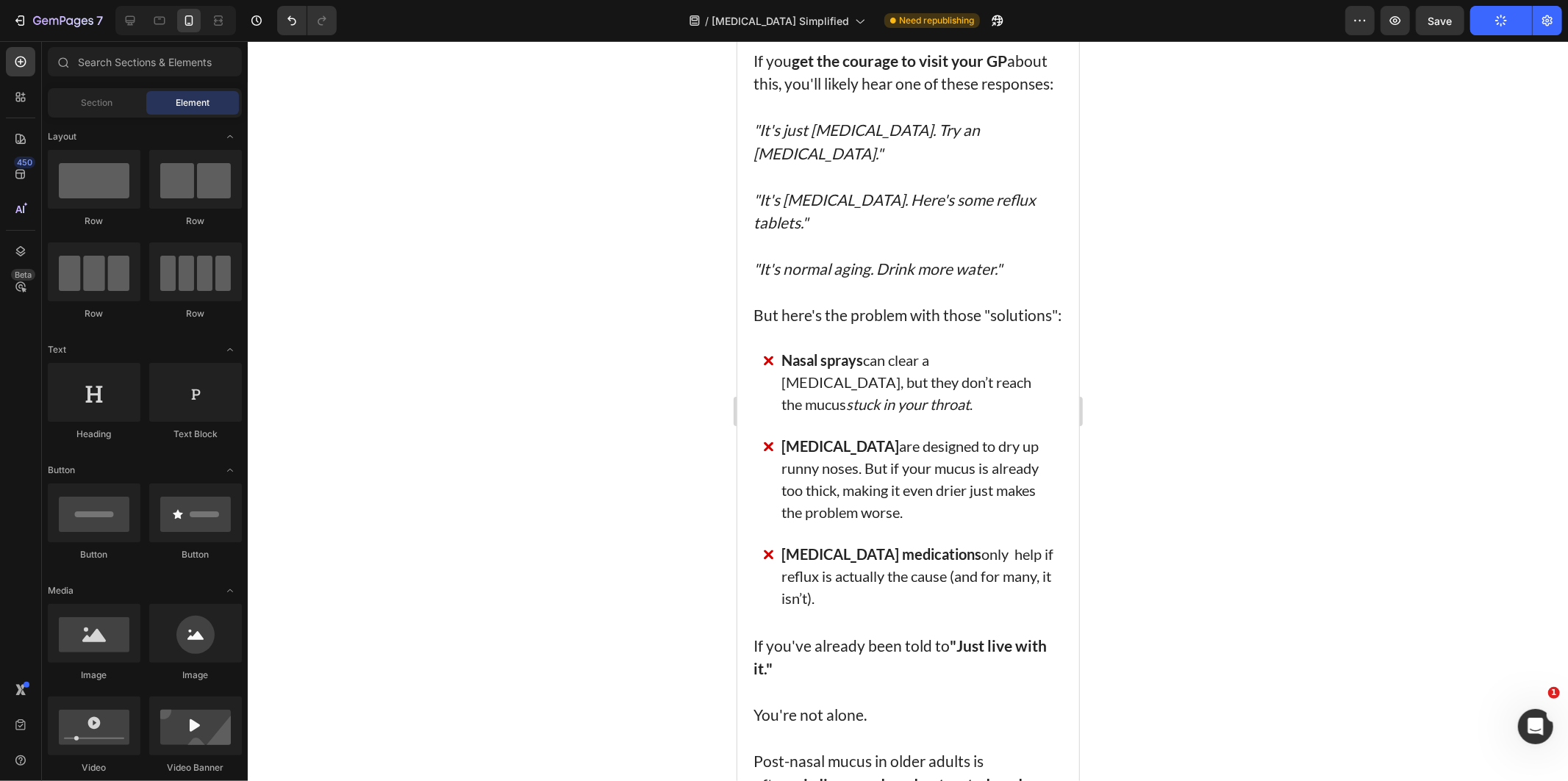
click at [1241, 258] on div at bounding box center [907, 411] width 1320 height 739
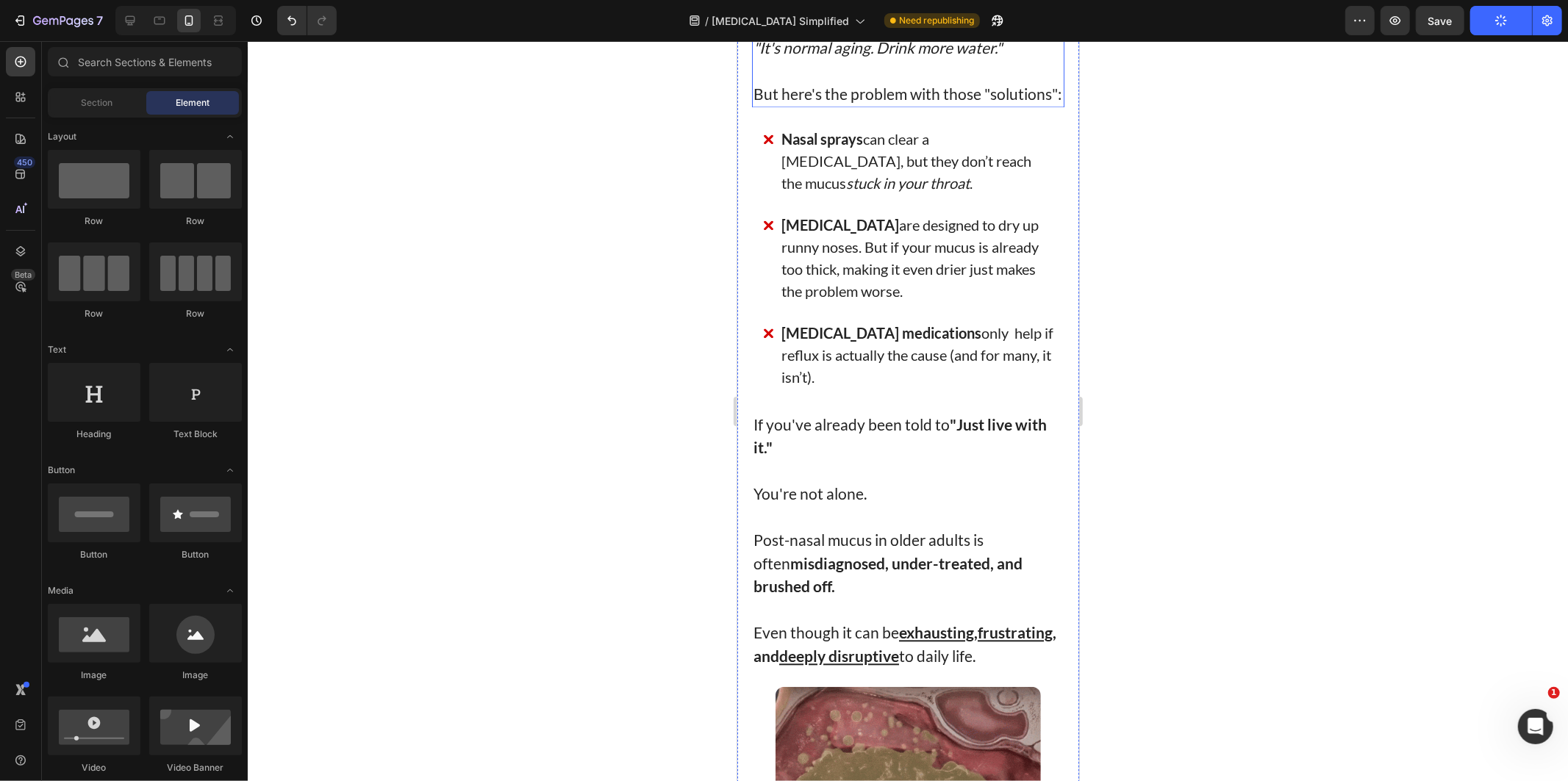
scroll to position [2694, 0]
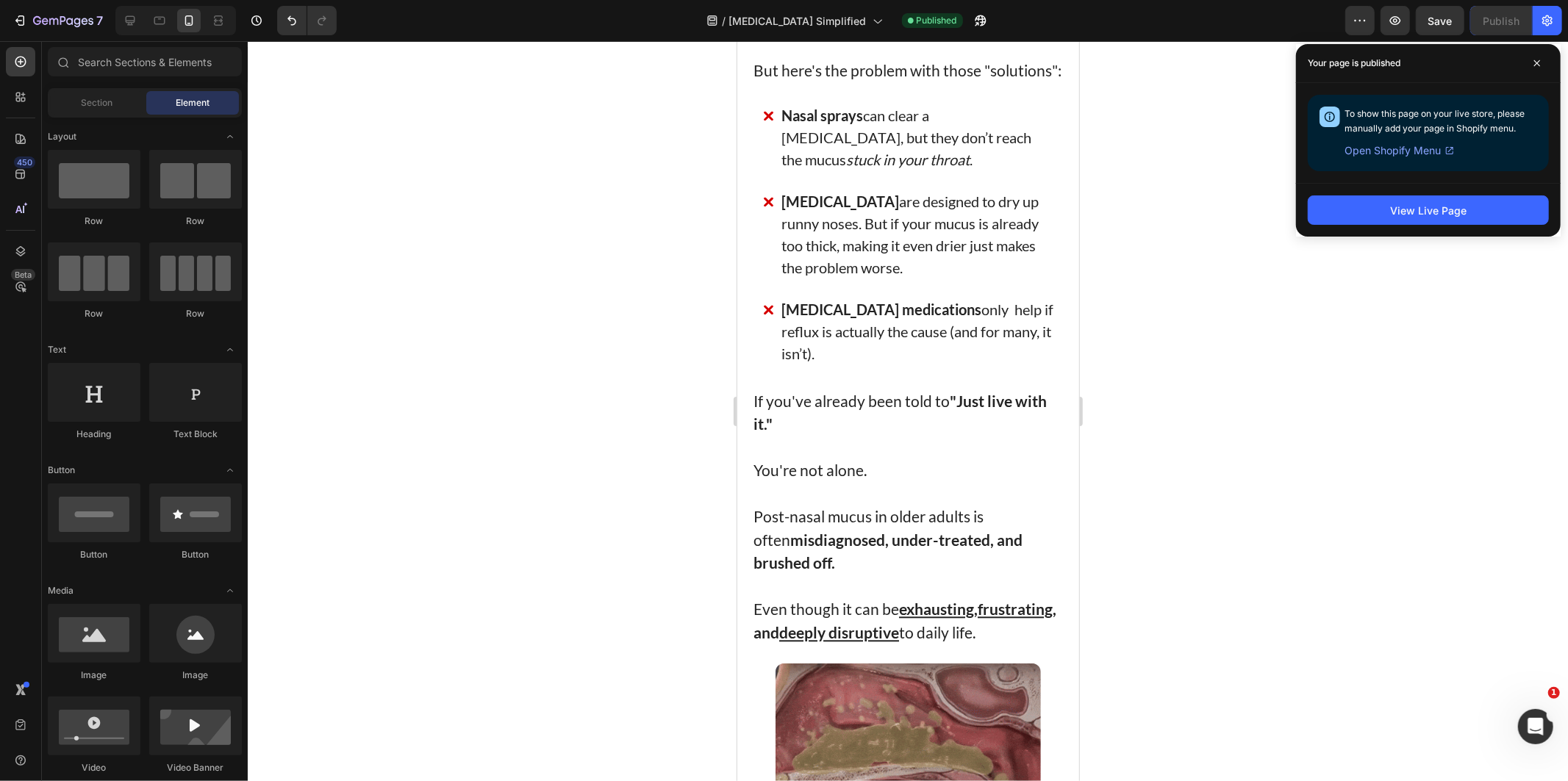
click at [1133, 387] on div at bounding box center [907, 411] width 1320 height 739
